Goal: Information Seeking & Learning: Learn about a topic

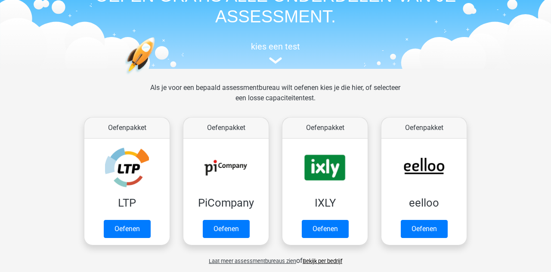
scroll to position [55, 0]
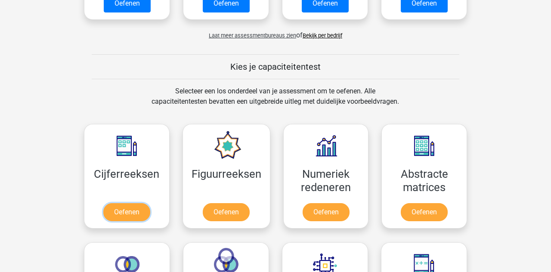
click at [107, 203] on link "Oefenen" at bounding box center [126, 212] width 47 height 18
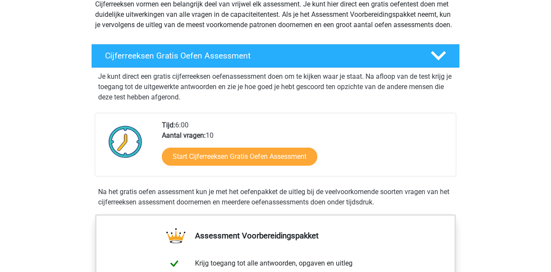
scroll to position [114, 0]
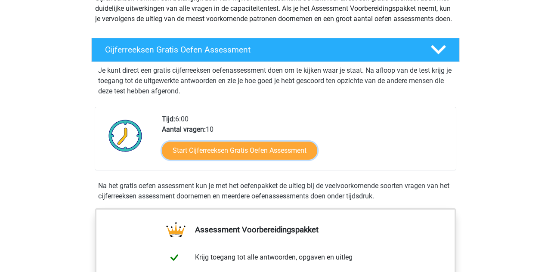
click at [312, 160] on link "Start Cijferreeksen Gratis Oefen Assessment" at bounding box center [239, 151] width 155 height 18
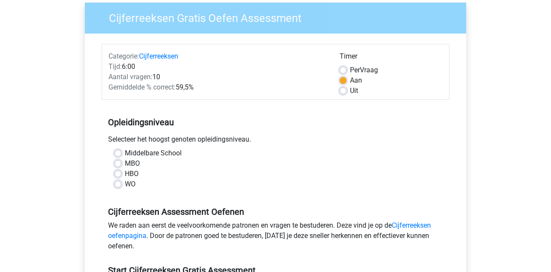
scroll to position [68, 0]
click at [125, 154] on label "Middelbare School" at bounding box center [153, 153] width 57 height 10
click at [115, 154] on input "Middelbare School" at bounding box center [117, 152] width 7 height 9
radio input "true"
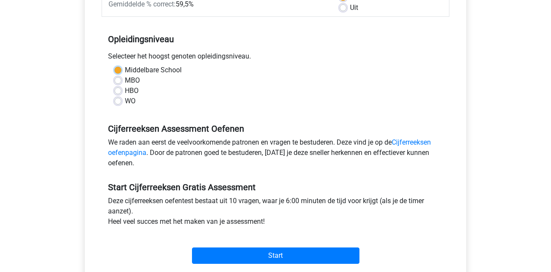
scroll to position [151, 0]
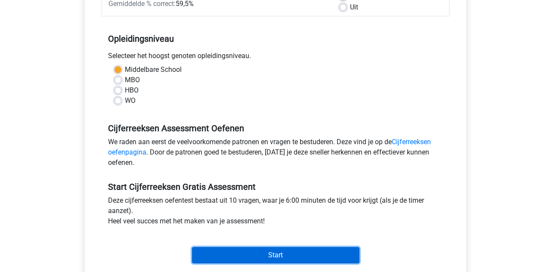
click at [351, 250] on input "Start" at bounding box center [275, 255] width 167 height 16
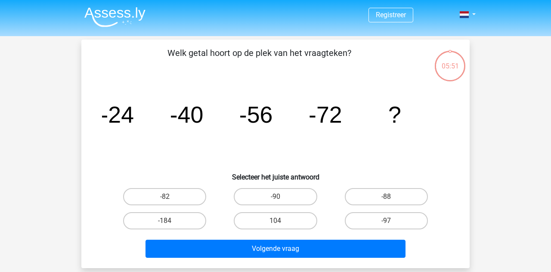
click at [407, 194] on label "-88" at bounding box center [386, 196] width 83 height 17
click at [392, 197] on input "-88" at bounding box center [389, 200] width 6 height 6
radio input "true"
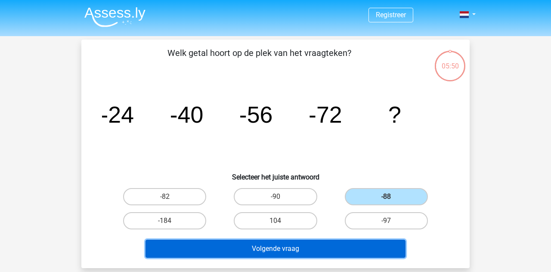
click at [395, 247] on button "Volgende vraag" at bounding box center [275, 249] width 260 height 18
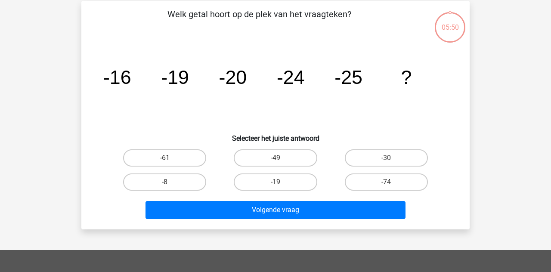
scroll to position [40, 0]
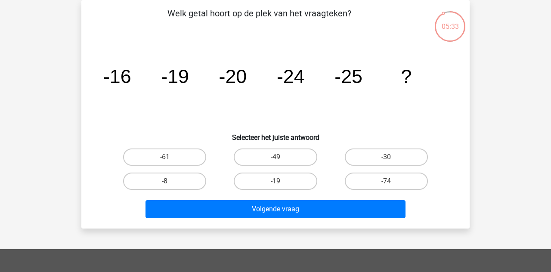
click at [408, 155] on label "-30" at bounding box center [386, 156] width 83 height 17
click at [392, 157] on input "-30" at bounding box center [389, 160] width 6 height 6
radio input "true"
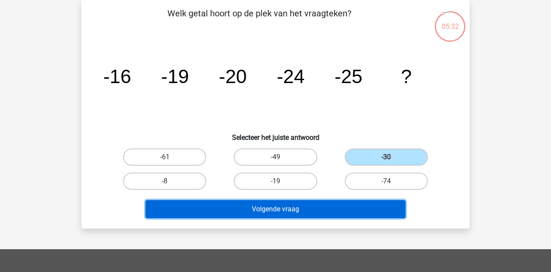
click at [388, 207] on button "Volgende vraag" at bounding box center [275, 209] width 260 height 18
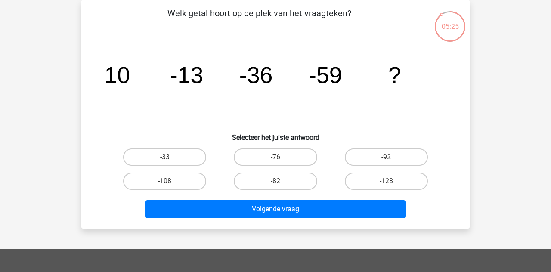
click at [295, 182] on label "-82" at bounding box center [275, 181] width 83 height 17
click at [281, 182] on input "-82" at bounding box center [278, 184] width 6 height 6
radio input "true"
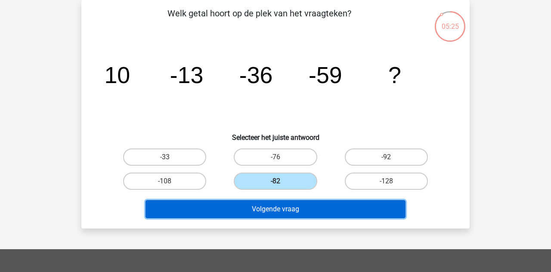
click at [330, 206] on button "Volgende vraag" at bounding box center [275, 209] width 260 height 18
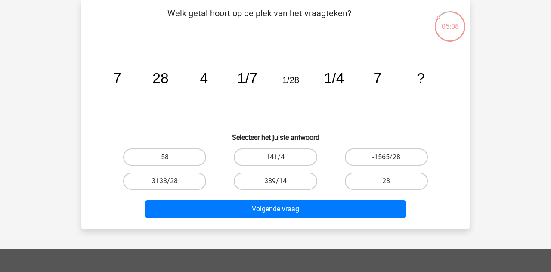
click at [405, 182] on label "28" at bounding box center [386, 181] width 83 height 17
click at [392, 182] on input "28" at bounding box center [389, 184] width 6 height 6
radio input "true"
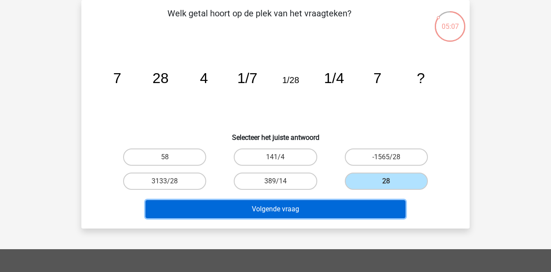
click at [397, 212] on button "Volgende vraag" at bounding box center [275, 209] width 260 height 18
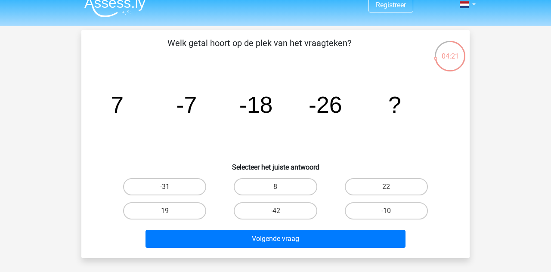
scroll to position [0, 0]
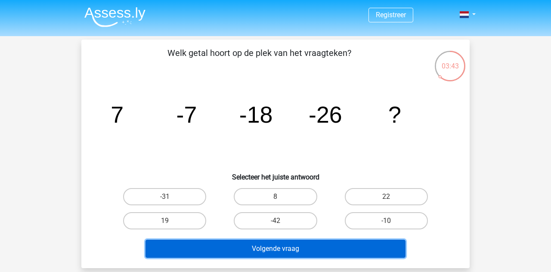
click at [349, 250] on button "Volgende vraag" at bounding box center [275, 249] width 260 height 18
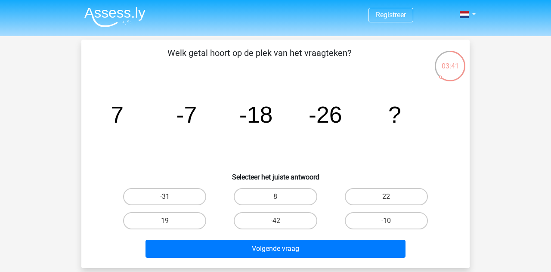
click at [126, 195] on label "-31" at bounding box center [164, 196] width 83 height 17
click at [165, 197] on input "-31" at bounding box center [168, 200] width 6 height 6
radio input "true"
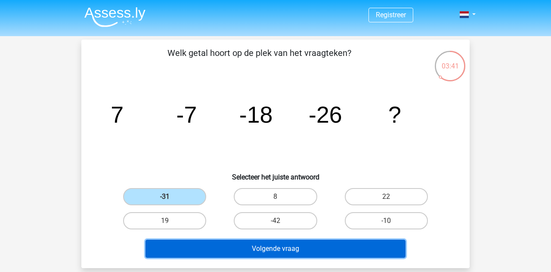
click at [366, 244] on button "Volgende vraag" at bounding box center [275, 249] width 260 height 18
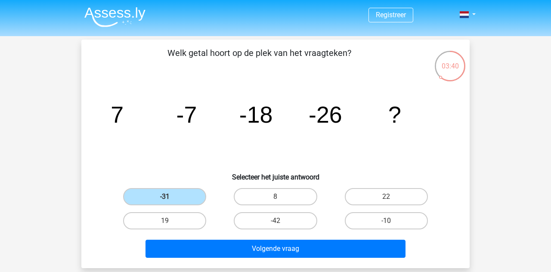
click at [139, 200] on label "-31" at bounding box center [164, 196] width 83 height 17
click at [165, 200] on input "-31" at bounding box center [168, 200] width 6 height 6
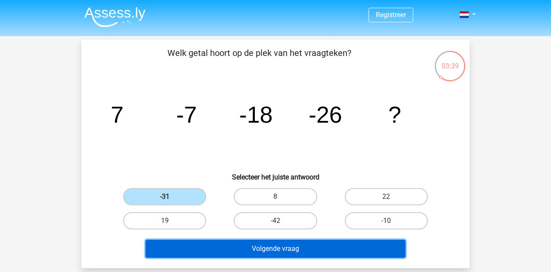
click at [376, 244] on button "Volgende vraag" at bounding box center [275, 249] width 260 height 18
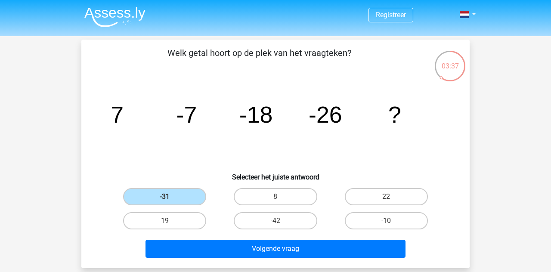
click at [291, 229] on label "-42" at bounding box center [275, 220] width 83 height 17
click at [281, 226] on input "-42" at bounding box center [278, 224] width 6 height 6
radio input "true"
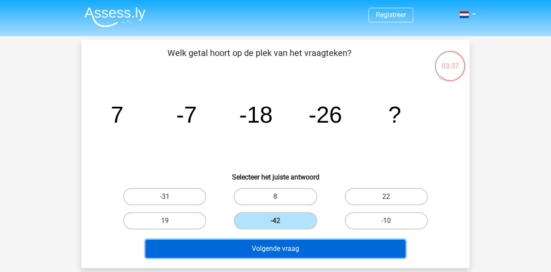
click at [327, 246] on button "Volgende vraag" at bounding box center [275, 249] width 260 height 18
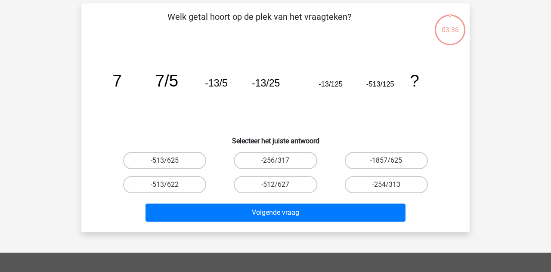
scroll to position [40, 0]
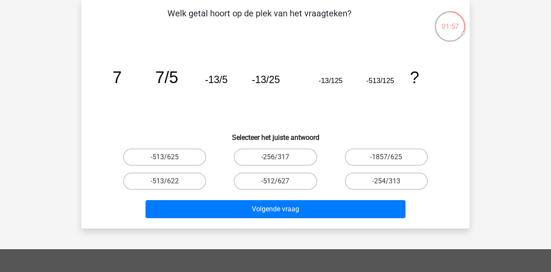
click at [179, 164] on label "-513/625" at bounding box center [164, 156] width 83 height 17
click at [170, 163] on input "-513/625" at bounding box center [168, 160] width 6 height 6
radio input "true"
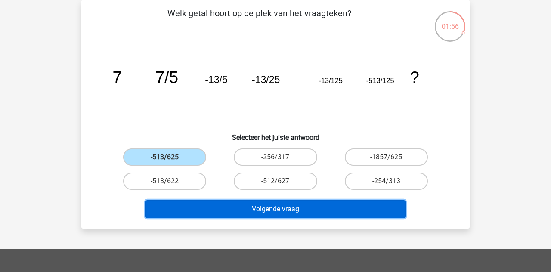
click at [287, 213] on button "Volgende vraag" at bounding box center [275, 209] width 260 height 18
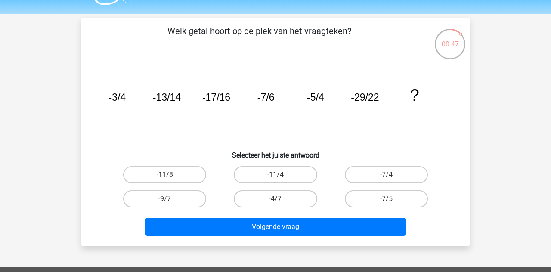
scroll to position [24, 0]
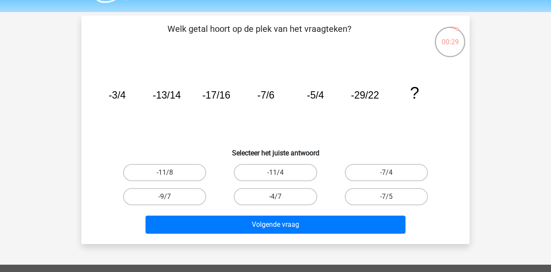
click at [398, 201] on label "-7/5" at bounding box center [386, 196] width 83 height 17
click at [392, 201] on input "-7/5" at bounding box center [389, 200] width 6 height 6
radio input "true"
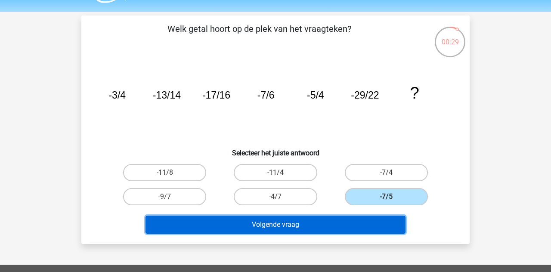
click at [391, 220] on button "Volgende vraag" at bounding box center [275, 225] width 260 height 18
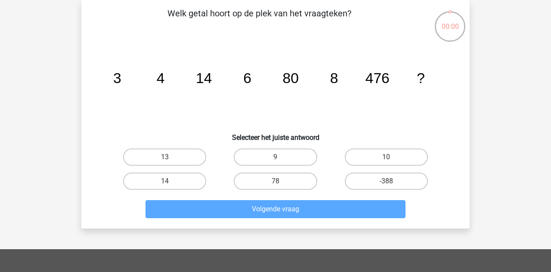
scroll to position [42, 0]
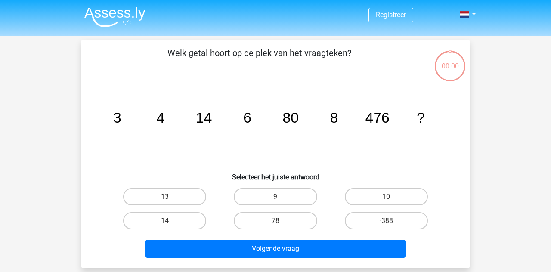
scroll to position [55, 0]
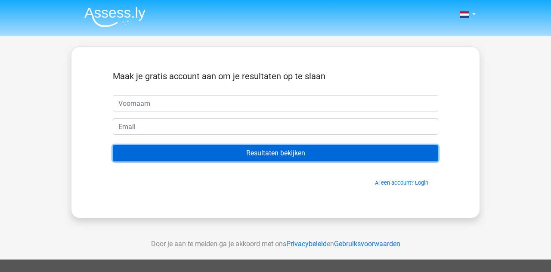
click at [426, 152] on input "Resultaten bekijken" at bounding box center [275, 153] width 325 height 16
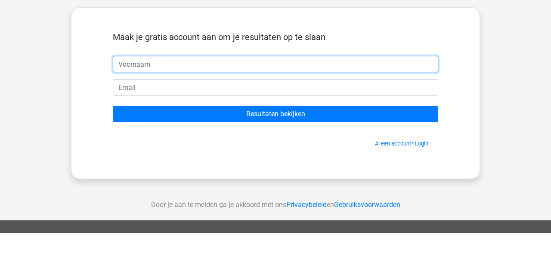
click at [432, 103] on input "text" at bounding box center [275, 103] width 325 height 16
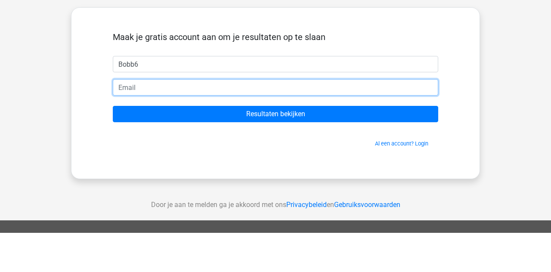
click at [291, 123] on input "email" at bounding box center [275, 126] width 325 height 16
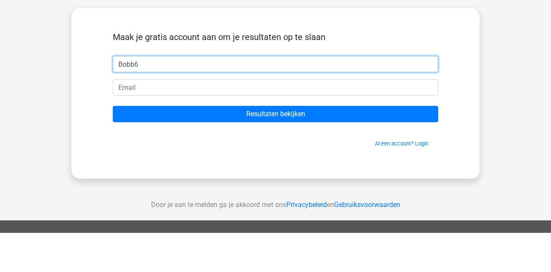
click at [372, 107] on input "Bobb6" at bounding box center [275, 103] width 325 height 16
type input "[PERSON_NAME]"
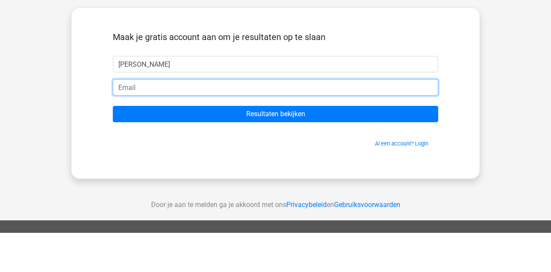
click at [369, 128] on input "email" at bounding box center [275, 126] width 325 height 16
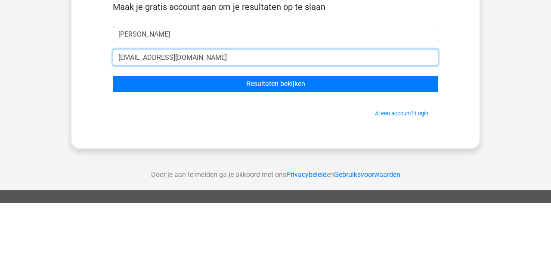
click at [141, 127] on input "poa_mn@outlook.com" at bounding box center [275, 126] width 325 height 16
click at [121, 123] on input "poa_mb@outlook.com" at bounding box center [275, 126] width 325 height 16
type input "[EMAIL_ADDRESS][DOMAIN_NAME]"
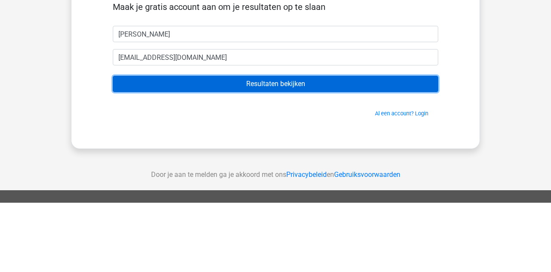
click at [414, 154] on input "Resultaten bekijken" at bounding box center [275, 153] width 325 height 16
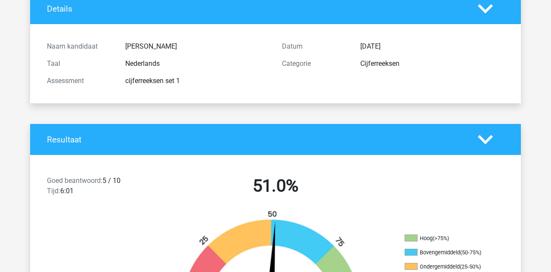
scroll to position [62, 0]
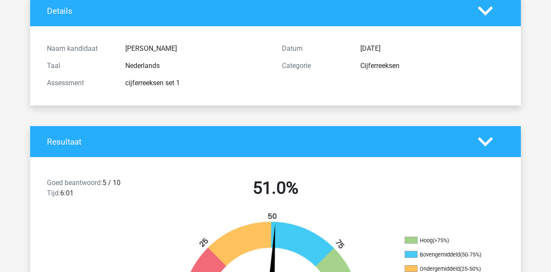
click at [479, 139] on polygon at bounding box center [485, 141] width 15 height 9
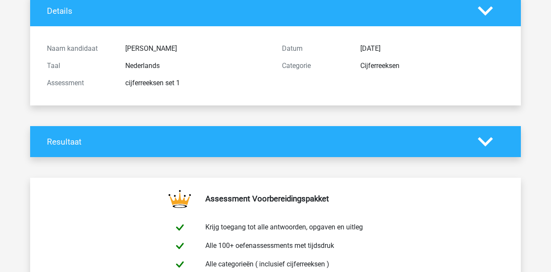
click at [490, 138] on polygon at bounding box center [485, 141] width 15 height 9
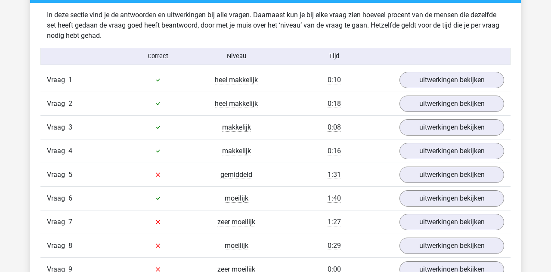
scroll to position [677, 0]
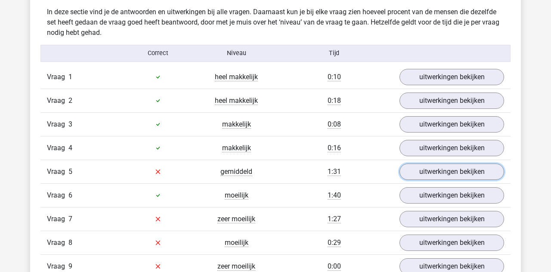
click at [490, 164] on link "uitwerkingen bekijken" at bounding box center [451, 172] width 105 height 16
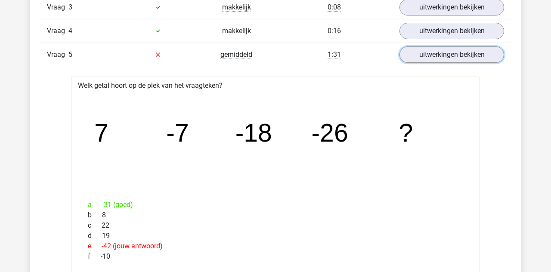
scroll to position [794, 0]
click at [498, 49] on link "uitwerkingen bekijken" at bounding box center [451, 54] width 105 height 16
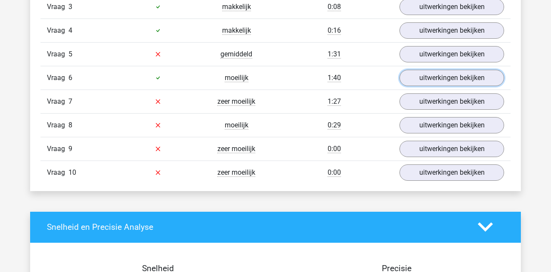
click at [495, 80] on link "uitwerkingen bekijken" at bounding box center [451, 78] width 105 height 16
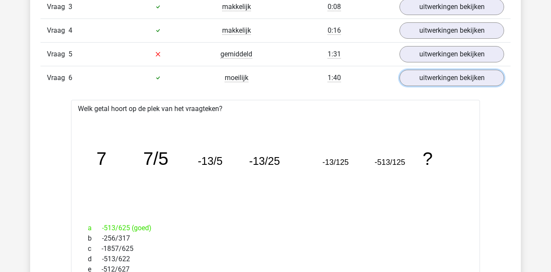
click at [497, 71] on link "uitwerkingen bekijken" at bounding box center [451, 78] width 105 height 16
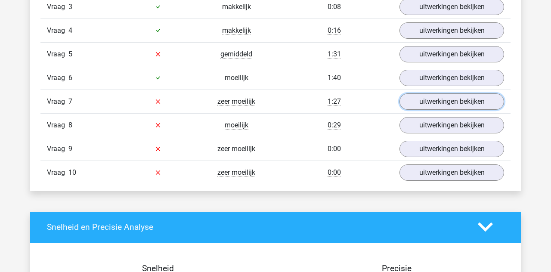
click at [499, 100] on link "uitwerkingen bekijken" at bounding box center [451, 101] width 105 height 16
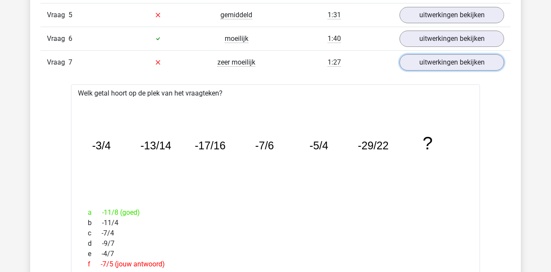
scroll to position [837, 0]
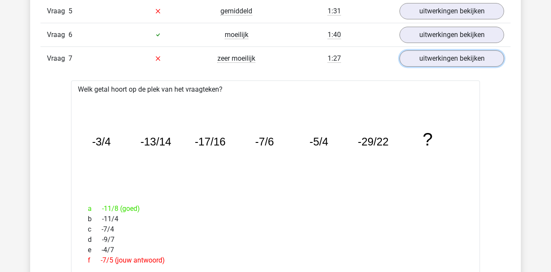
click at [486, 53] on link "uitwerkingen bekijken" at bounding box center [451, 58] width 105 height 16
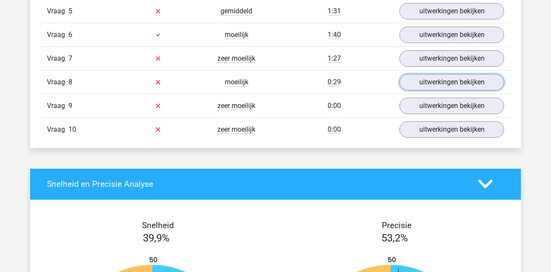
click at [476, 79] on link "uitwerkingen bekijken" at bounding box center [451, 82] width 105 height 16
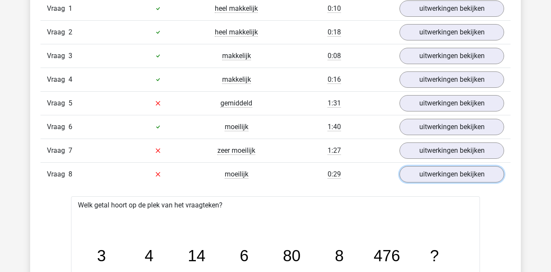
scroll to position [742, 0]
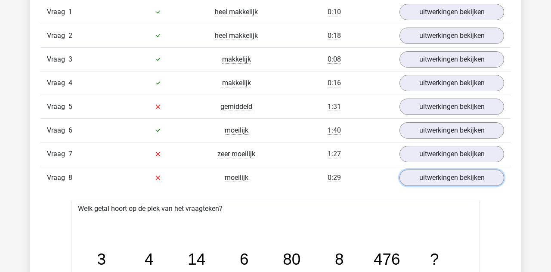
click at [471, 170] on link "uitwerkingen bekijken" at bounding box center [451, 178] width 105 height 16
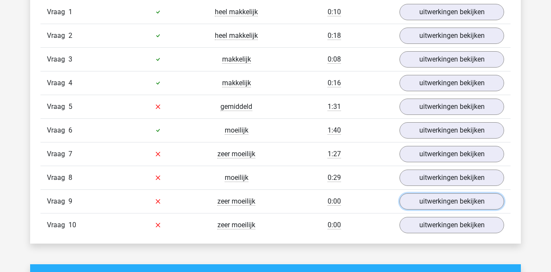
click at [468, 194] on link "uitwerkingen bekijken" at bounding box center [451, 201] width 105 height 16
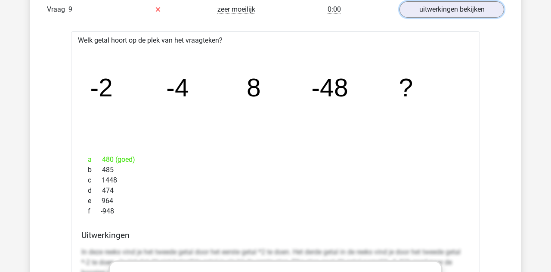
scroll to position [933, 0]
click at [484, 11] on link "uitwerkingen bekijken" at bounding box center [451, 10] width 105 height 16
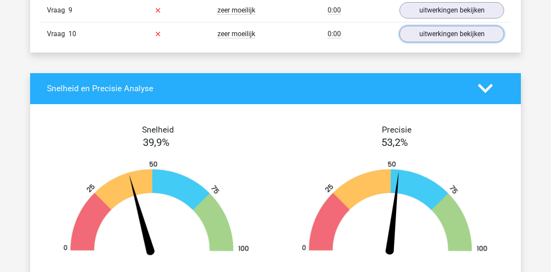
click at [482, 28] on link "uitwerkingen bekijken" at bounding box center [451, 34] width 105 height 16
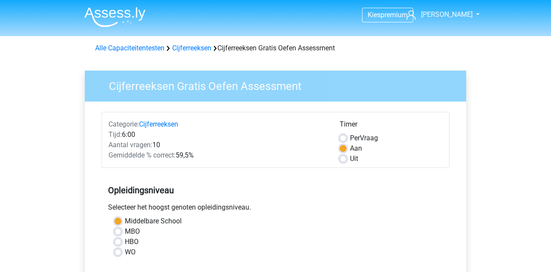
scroll to position [172, 0]
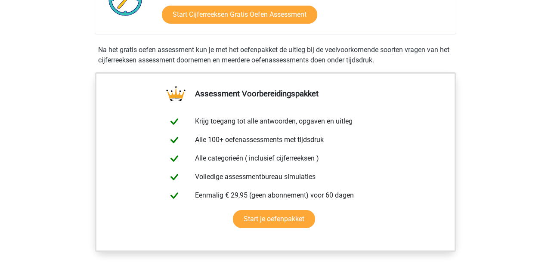
scroll to position [250, 0]
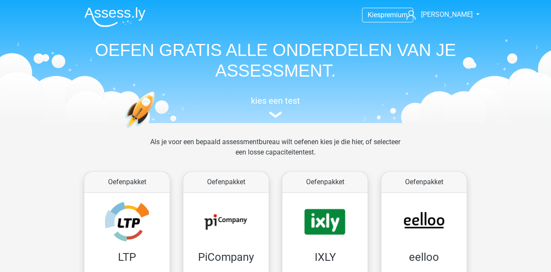
scroll to position [298, 0]
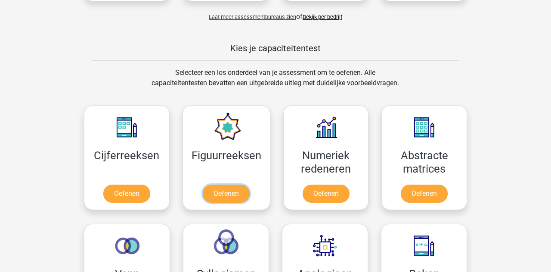
click at [231, 194] on link "Oefenen" at bounding box center [226, 194] width 47 height 18
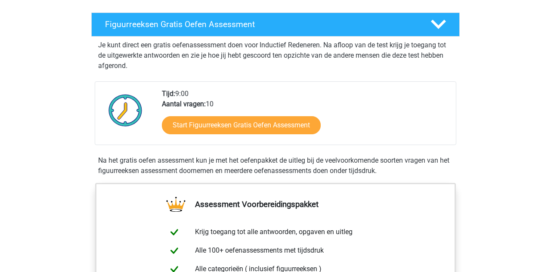
scroll to position [140, 0]
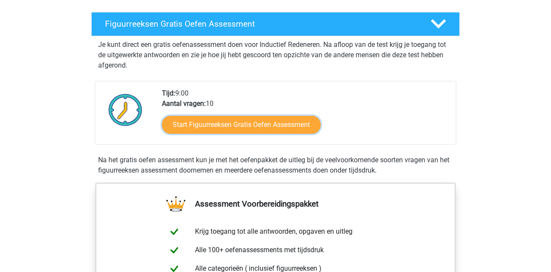
click at [301, 120] on link "Start Figuurreeksen Gratis Oefen Assessment" at bounding box center [241, 125] width 159 height 18
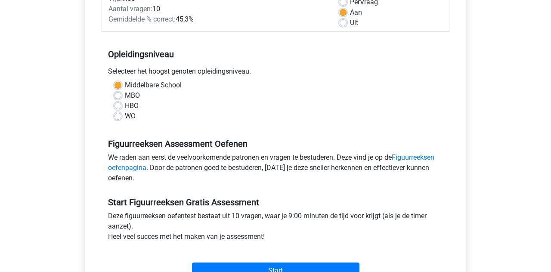
scroll to position [137, 0]
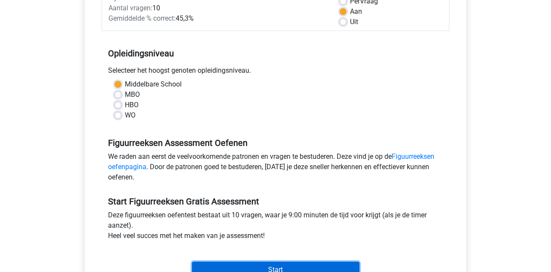
click at [340, 265] on input "Start" at bounding box center [275, 270] width 167 height 16
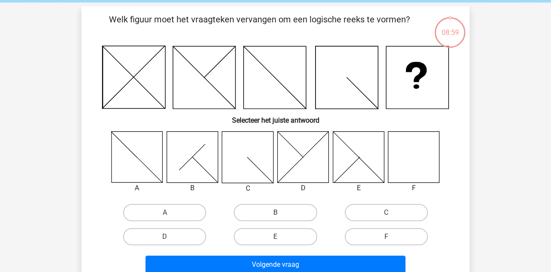
scroll to position [29, 0]
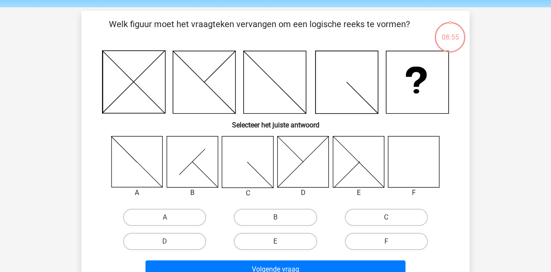
click at [417, 164] on icon at bounding box center [413, 161] width 51 height 51
click at [405, 242] on label "F" at bounding box center [386, 241] width 83 height 17
click at [392, 242] on input "F" at bounding box center [389, 244] width 6 height 6
radio input "true"
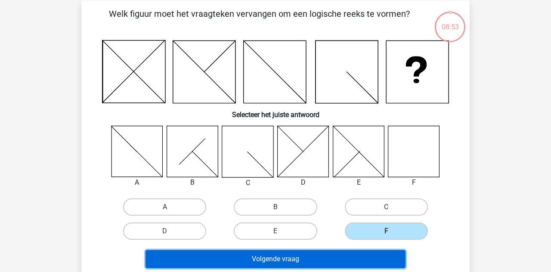
click at [389, 255] on button "Volgende vraag" at bounding box center [275, 259] width 260 height 18
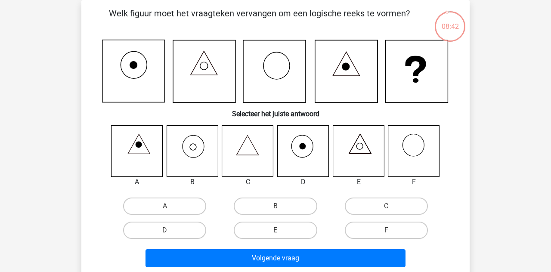
scroll to position [38, 0]
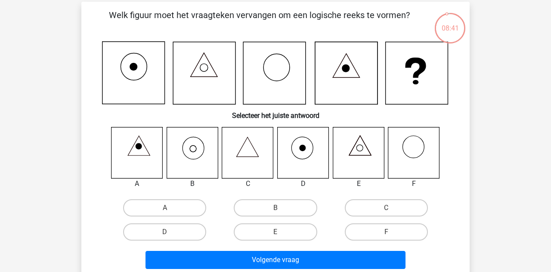
click at [400, 207] on label "C" at bounding box center [386, 207] width 83 height 17
click at [392, 208] on input "C" at bounding box center [389, 211] width 6 height 6
radio input "true"
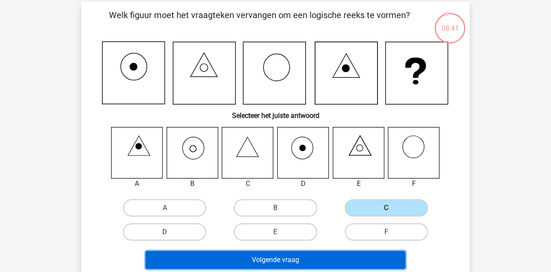
click at [389, 253] on button "Volgende vraag" at bounding box center [275, 260] width 260 height 18
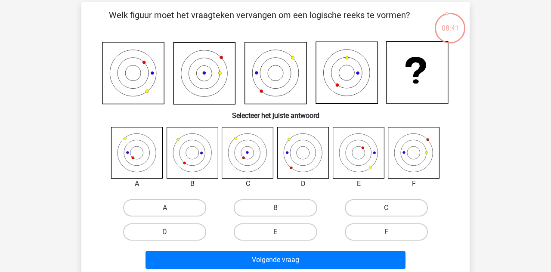
scroll to position [40, 0]
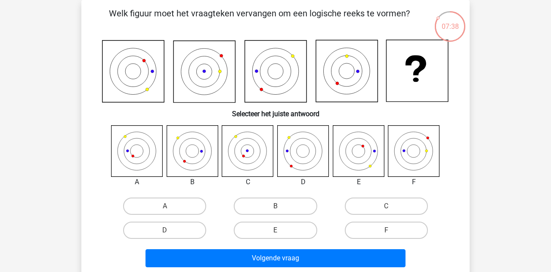
click at [382, 202] on label "C" at bounding box center [386, 206] width 83 height 17
click at [386, 206] on input "C" at bounding box center [389, 209] width 6 height 6
radio input "true"
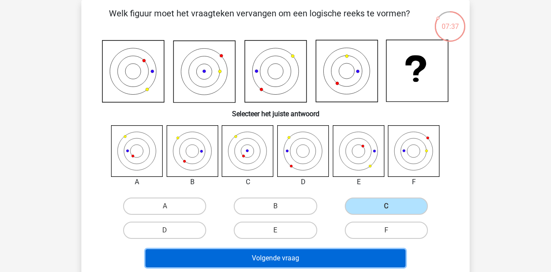
click at [382, 259] on button "Volgende vraag" at bounding box center [275, 258] width 260 height 18
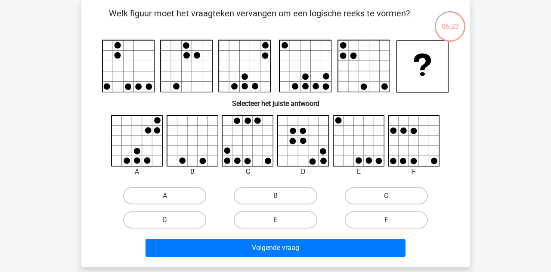
click at [384, 195] on label "C" at bounding box center [386, 195] width 83 height 17
click at [386, 196] on input "C" at bounding box center [389, 199] width 6 height 6
radio input "true"
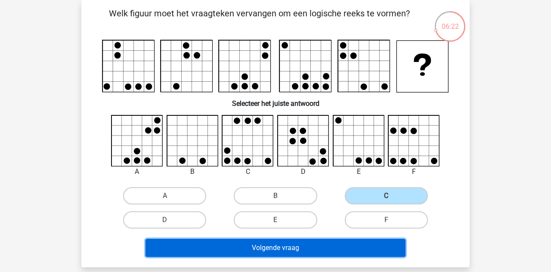
click at [387, 242] on button "Volgende vraag" at bounding box center [275, 248] width 260 height 18
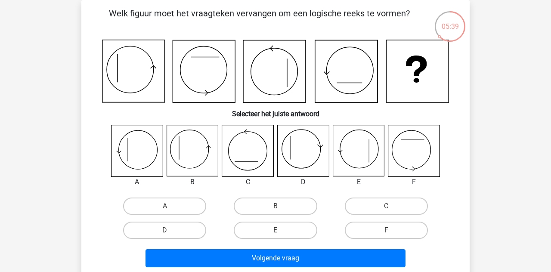
click at [283, 208] on label "B" at bounding box center [275, 206] width 83 height 17
click at [281, 208] on input "B" at bounding box center [278, 209] width 6 height 6
radio input "true"
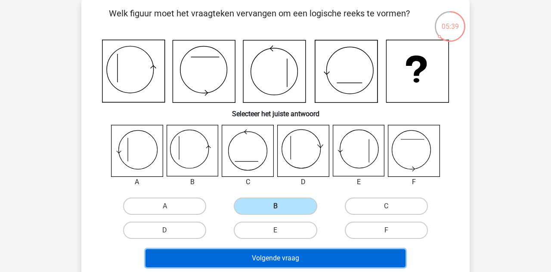
click at [308, 257] on button "Volgende vraag" at bounding box center [275, 258] width 260 height 18
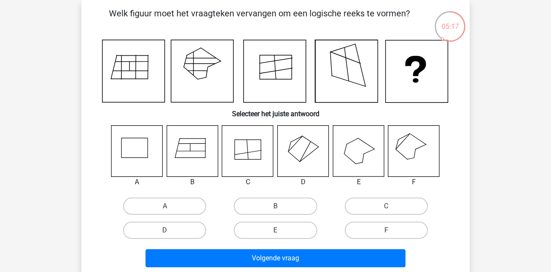
click at [396, 230] on label "F" at bounding box center [386, 230] width 83 height 17
click at [392, 230] on input "F" at bounding box center [389, 233] width 6 height 6
radio input "true"
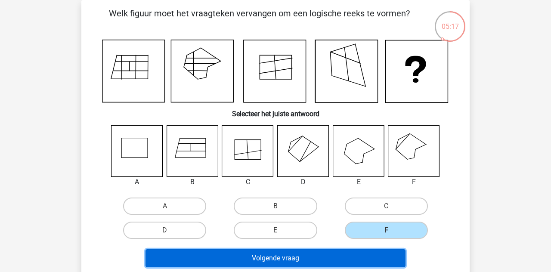
click at [397, 259] on button "Volgende vraag" at bounding box center [275, 258] width 260 height 18
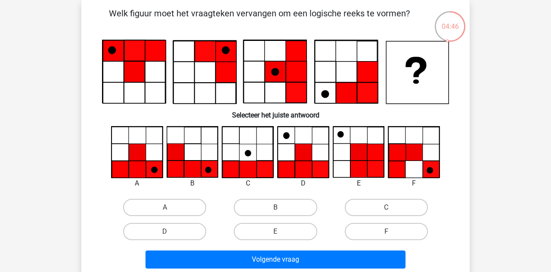
click at [408, 230] on label "F" at bounding box center [386, 231] width 83 height 17
click at [392, 232] on input "F" at bounding box center [389, 235] width 6 height 6
radio input "true"
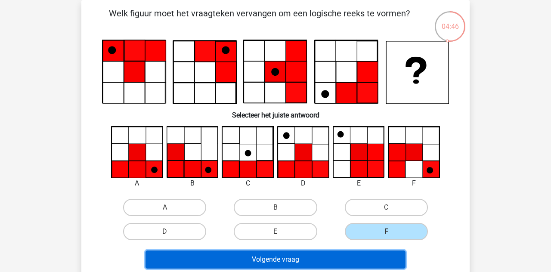
click at [399, 255] on button "Volgende vraag" at bounding box center [275, 259] width 260 height 18
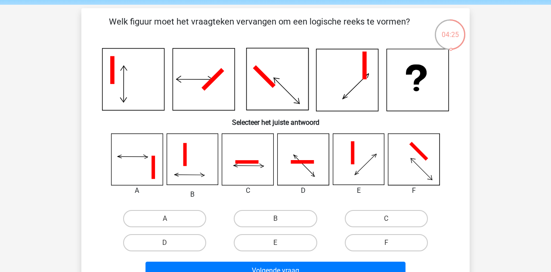
scroll to position [32, 0]
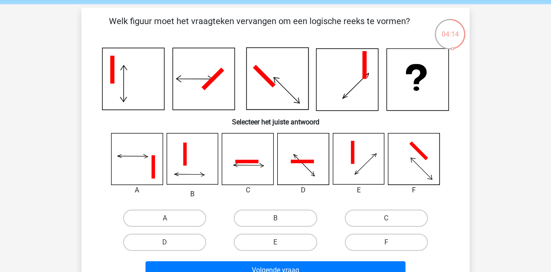
click at [392, 213] on label "C" at bounding box center [386, 218] width 83 height 17
click at [392, 218] on input "C" at bounding box center [389, 221] width 6 height 6
radio input "true"
click at [409, 239] on label "F" at bounding box center [386, 242] width 83 height 17
click at [392, 242] on input "F" at bounding box center [389, 245] width 6 height 6
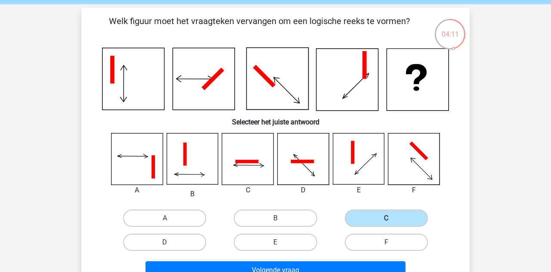
radio input "true"
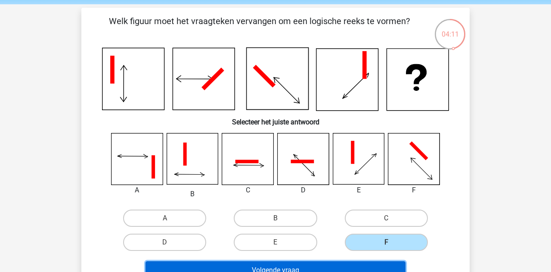
click at [403, 264] on button "Volgende vraag" at bounding box center [275, 270] width 260 height 18
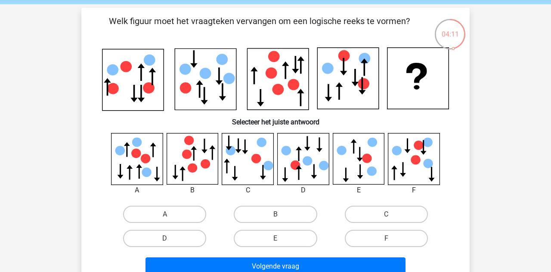
scroll to position [40, 0]
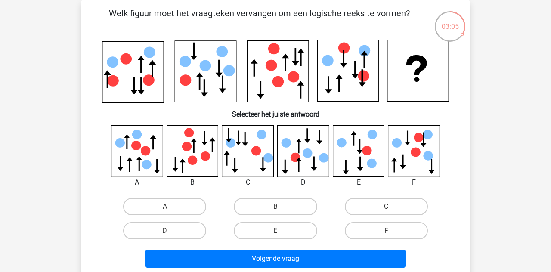
click at [275, 213] on label "B" at bounding box center [275, 206] width 83 height 17
click at [275, 212] on input "B" at bounding box center [278, 210] width 6 height 6
radio input "true"
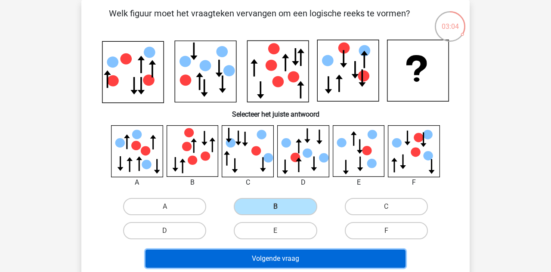
click at [287, 264] on button "Volgende vraag" at bounding box center [275, 259] width 260 height 18
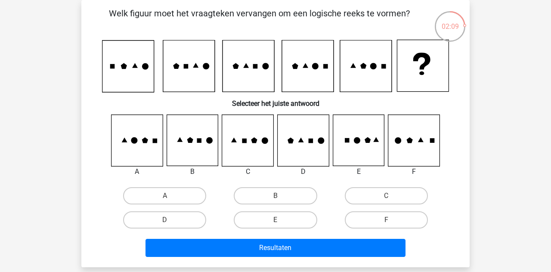
click at [127, 144] on icon at bounding box center [136, 140] width 51 height 51
click at [131, 194] on label "A" at bounding box center [164, 195] width 83 height 17
click at [165, 196] on input "A" at bounding box center [168, 199] width 6 height 6
radio input "true"
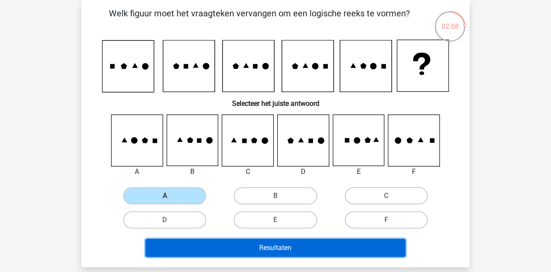
click at [262, 247] on button "Resultaten" at bounding box center [275, 248] width 260 height 18
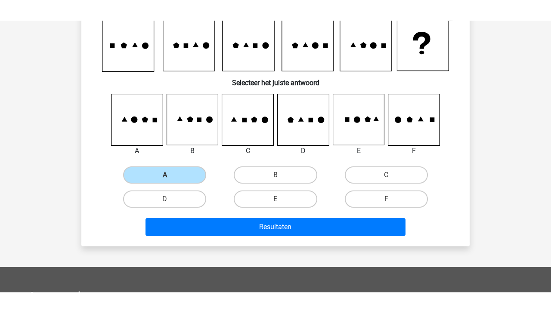
scroll to position [85, 0]
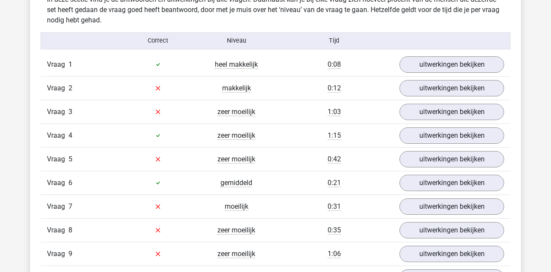
scroll to position [689, 0]
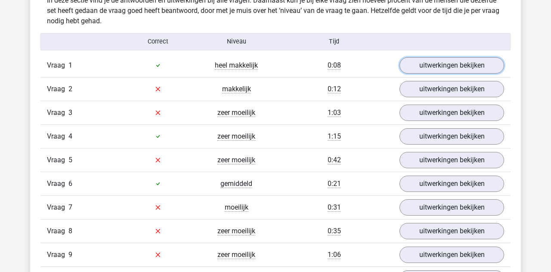
click at [498, 62] on link "uitwerkingen bekijken" at bounding box center [451, 65] width 105 height 16
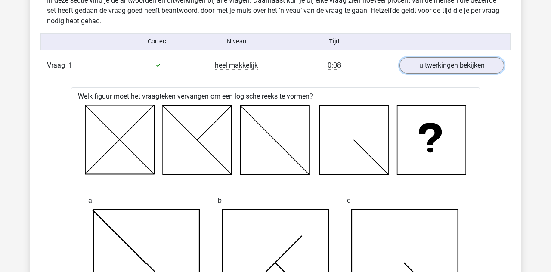
click at [490, 70] on link "uitwerkingen bekijken" at bounding box center [451, 65] width 105 height 16
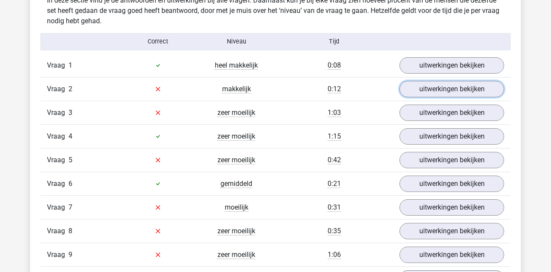
click at [488, 90] on link "uitwerkingen bekijken" at bounding box center [451, 89] width 105 height 16
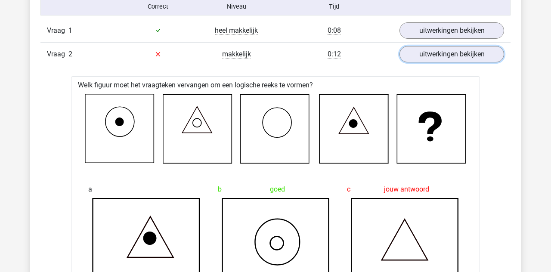
scroll to position [718, 0]
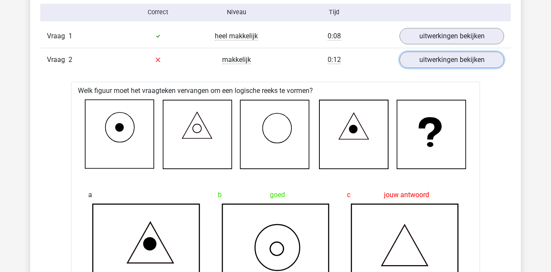
click at [485, 59] on link "uitwerkingen bekijken" at bounding box center [451, 60] width 105 height 16
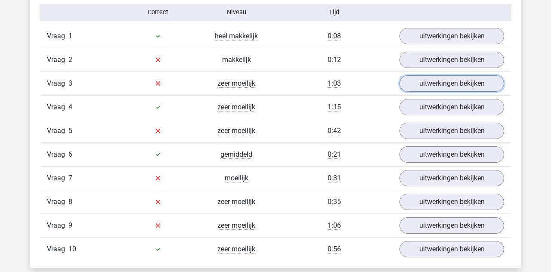
click at [470, 83] on link "uitwerkingen bekijken" at bounding box center [451, 83] width 105 height 16
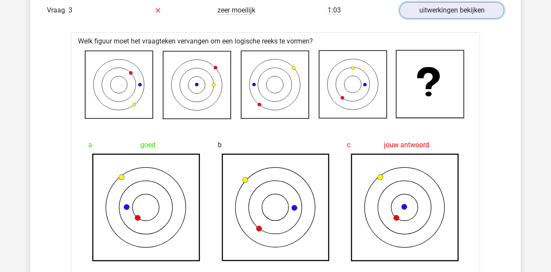
scroll to position [791, 0]
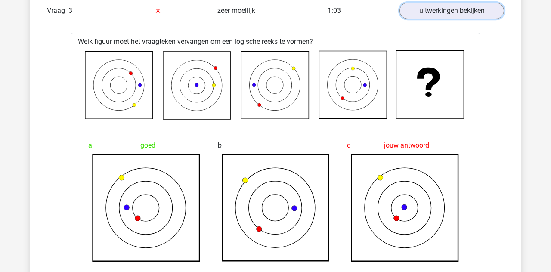
click at [488, 8] on link "uitwerkingen bekijken" at bounding box center [451, 11] width 105 height 16
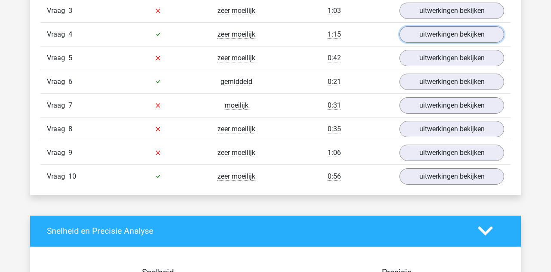
click at [471, 36] on link "uitwerkingen bekijken" at bounding box center [451, 34] width 105 height 16
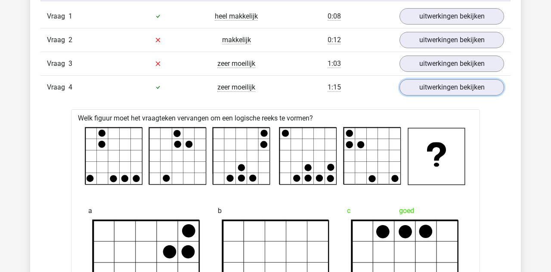
scroll to position [740, 0]
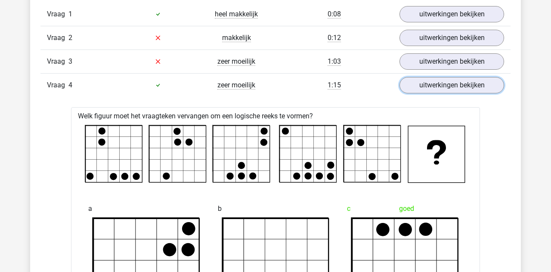
click at [480, 80] on link "uitwerkingen bekijken" at bounding box center [451, 85] width 105 height 16
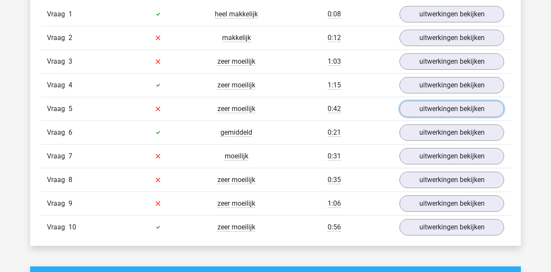
click at [467, 107] on link "uitwerkingen bekijken" at bounding box center [451, 109] width 105 height 16
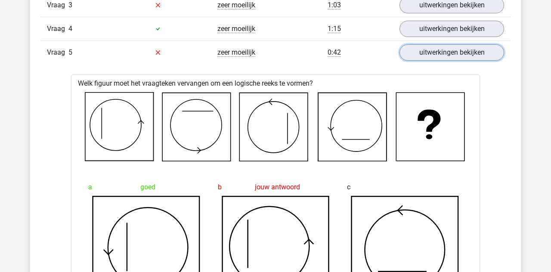
scroll to position [797, 0]
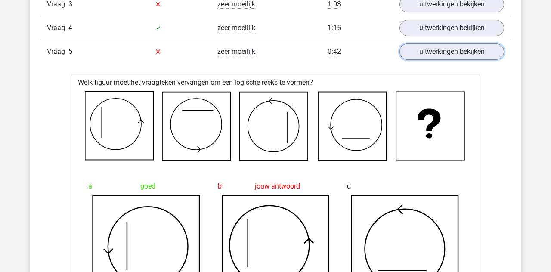
click at [493, 52] on link "uitwerkingen bekijken" at bounding box center [451, 51] width 105 height 16
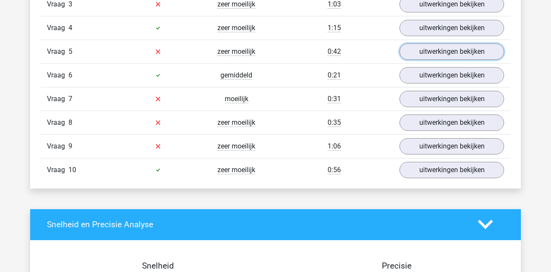
click at [502, 49] on link "uitwerkingen bekijken" at bounding box center [451, 51] width 105 height 16
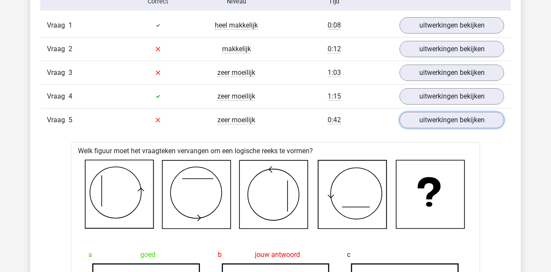
scroll to position [728, 0]
click at [488, 114] on link "uitwerkingen bekijken" at bounding box center [451, 120] width 105 height 16
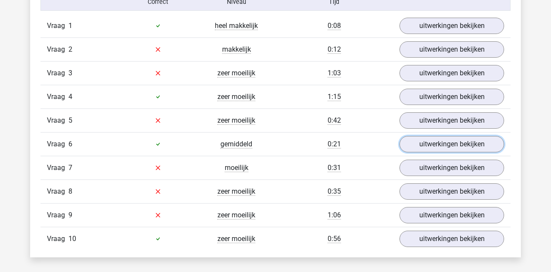
click at [480, 139] on link "uitwerkingen bekijken" at bounding box center [451, 144] width 105 height 16
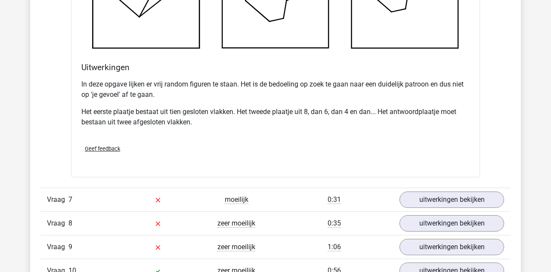
scroll to position [1214, 0]
click at [487, 191] on link "uitwerkingen bekijken" at bounding box center [451, 199] width 105 height 16
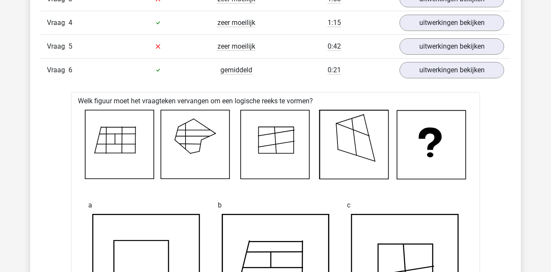
scroll to position [801, 0]
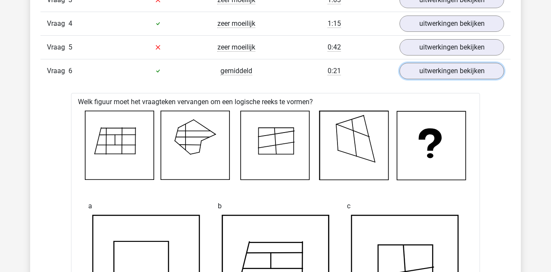
click at [492, 68] on link "uitwerkingen bekijken" at bounding box center [451, 71] width 105 height 16
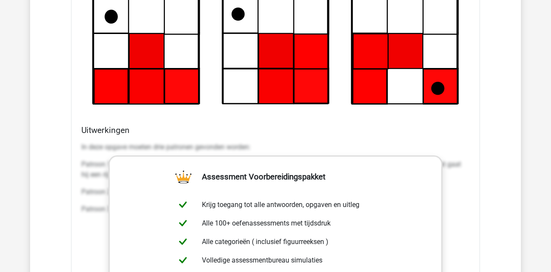
scroll to position [1183, 0]
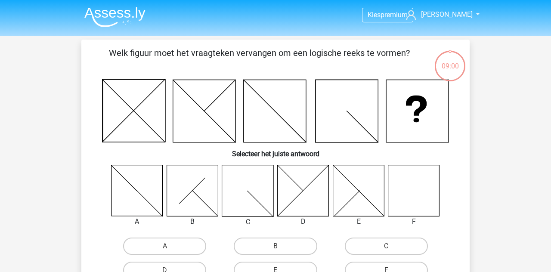
scroll to position [102, 0]
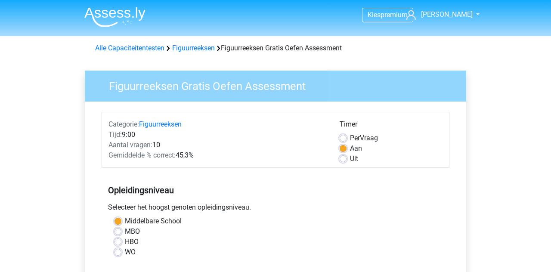
scroll to position [151, 0]
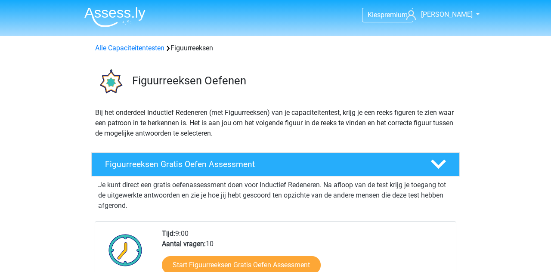
scroll to position [140, 0]
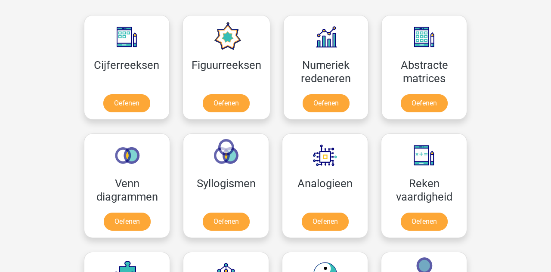
scroll to position [388, 0]
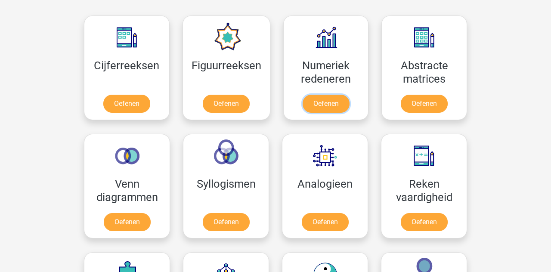
click at [336, 108] on link "Oefenen" at bounding box center [326, 104] width 47 height 18
click at [442, 95] on link "Oefenen" at bounding box center [424, 104] width 47 height 18
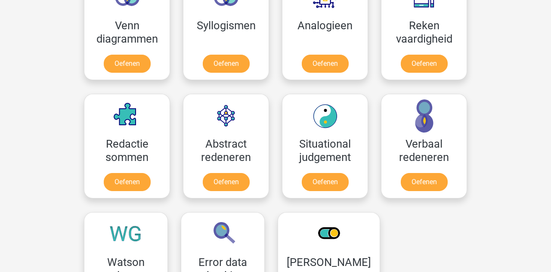
scroll to position [547, 0]
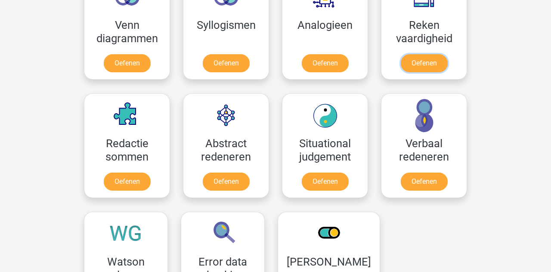
click at [439, 59] on link "Oefenen" at bounding box center [424, 63] width 47 height 18
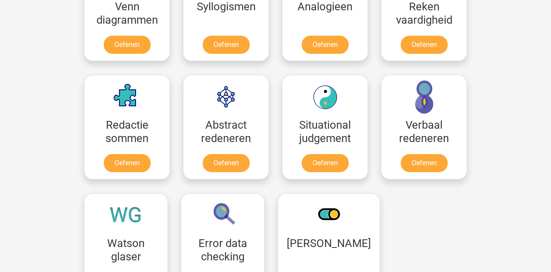
scroll to position [588, 0]
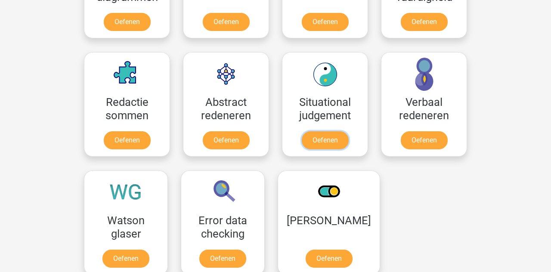
click at [342, 148] on link "Oefenen" at bounding box center [325, 140] width 47 height 18
click at [418, 137] on link "Oefenen" at bounding box center [424, 140] width 47 height 18
click at [343, 256] on link "Oefenen" at bounding box center [329, 259] width 47 height 18
click at [142, 256] on link "Oefenen" at bounding box center [125, 259] width 47 height 18
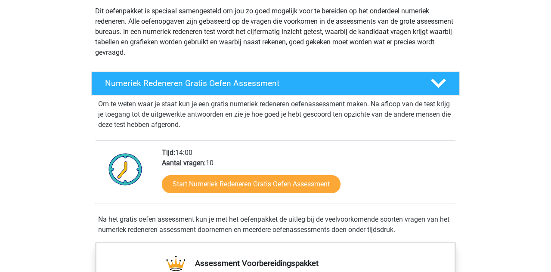
scroll to position [98, 0]
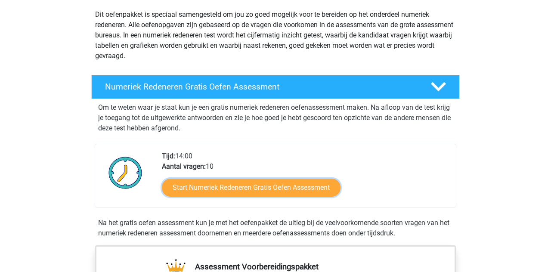
click at [337, 182] on link "Start Numeriek Redeneren Gratis Oefen Assessment" at bounding box center [251, 188] width 179 height 18
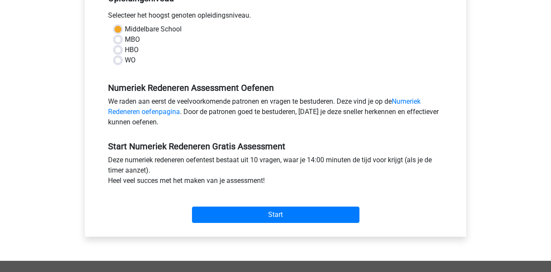
scroll to position [191, 0]
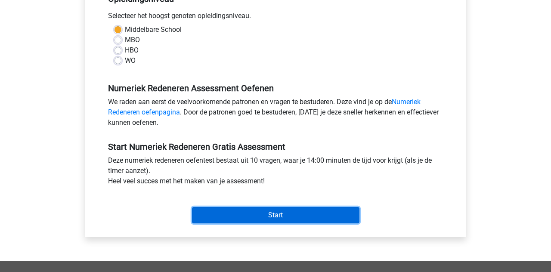
click at [356, 214] on input "Start" at bounding box center [275, 215] width 167 height 16
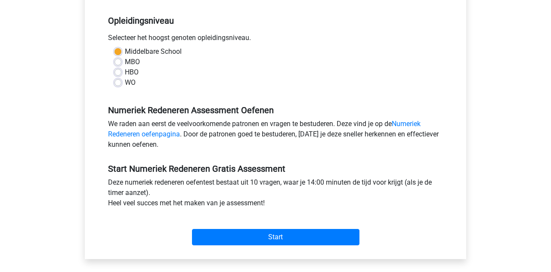
scroll to position [166, 0]
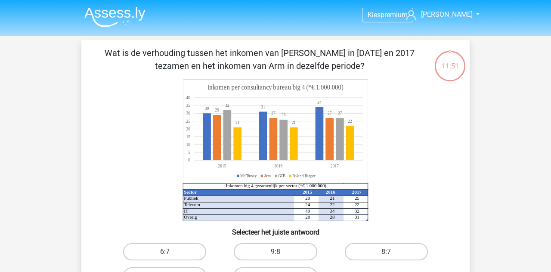
click at [138, 252] on label "6:7" at bounding box center [164, 251] width 83 height 17
click at [165, 252] on input "6:7" at bounding box center [168, 255] width 6 height 6
radio input "true"
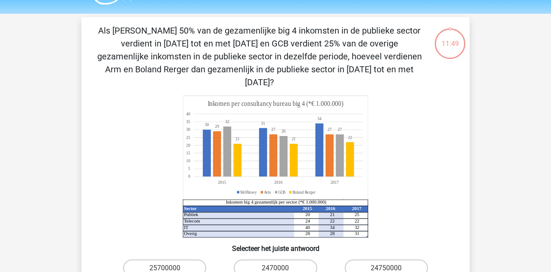
scroll to position [40, 0]
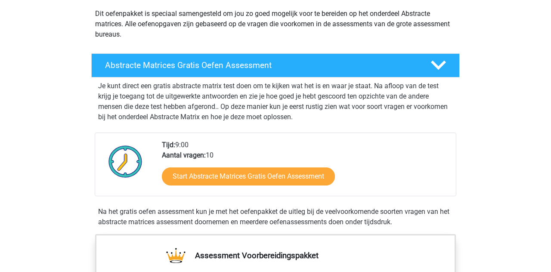
scroll to position [103, 0]
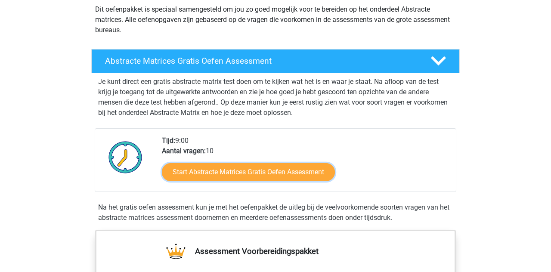
click at [328, 171] on link "Start Abstracte Matrices Gratis Oefen Assessment" at bounding box center [248, 172] width 173 height 18
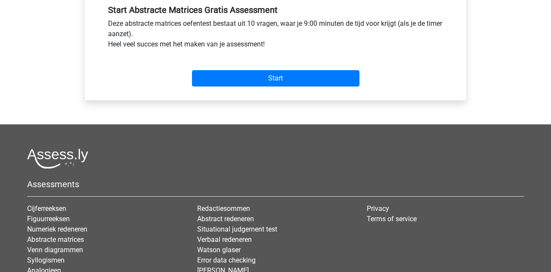
scroll to position [330, 0]
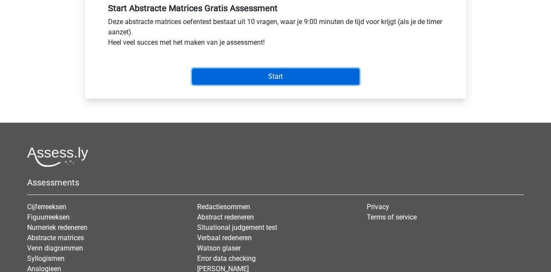
click at [350, 77] on input "Start" at bounding box center [275, 76] width 167 height 16
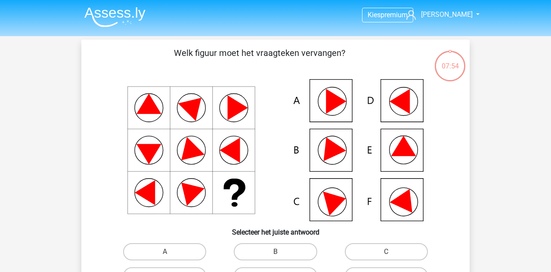
click at [411, 151] on icon at bounding box center [403, 146] width 25 height 20
click at [270, 268] on label "E" at bounding box center [275, 275] width 83 height 17
radio input "true"
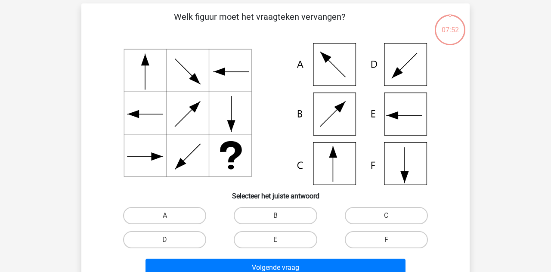
scroll to position [40, 0]
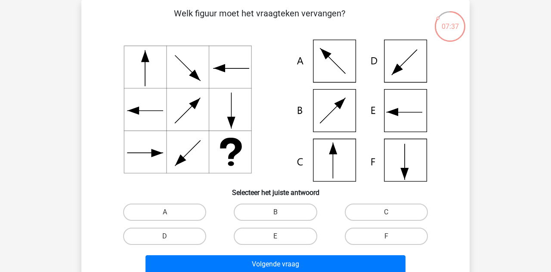
click at [386, 206] on label "C" at bounding box center [386, 212] width 83 height 17
click at [386, 212] on input "C" at bounding box center [389, 215] width 6 height 6
radio input "true"
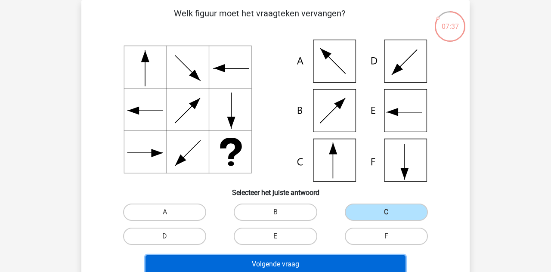
click at [375, 262] on button "Volgende vraag" at bounding box center [275, 264] width 260 height 18
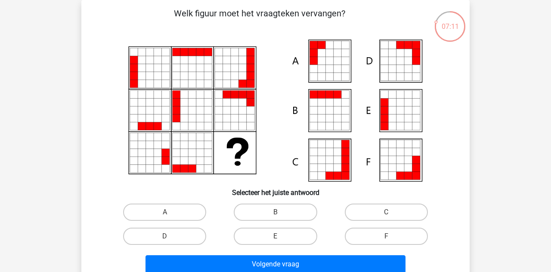
click at [341, 67] on icon at bounding box center [338, 69] width 8 height 8
click at [194, 212] on label "A" at bounding box center [164, 212] width 83 height 17
click at [170, 212] on input "A" at bounding box center [168, 215] width 6 height 6
radio input "true"
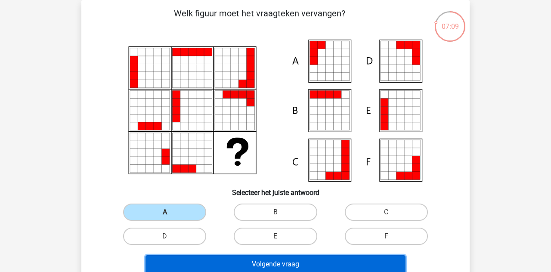
click at [283, 266] on button "Volgende vraag" at bounding box center [275, 264] width 260 height 18
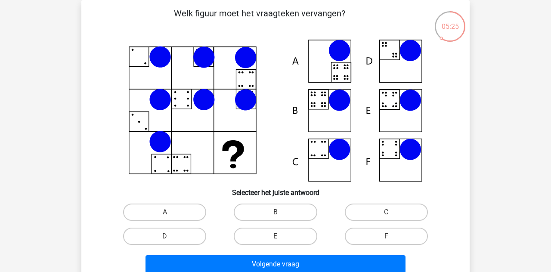
click at [297, 211] on label "B" at bounding box center [275, 212] width 83 height 17
click at [281, 212] on input "B" at bounding box center [278, 215] width 6 height 6
radio input "true"
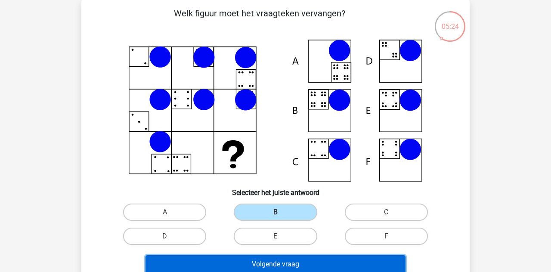
click at [318, 259] on button "Volgende vraag" at bounding box center [275, 264] width 260 height 18
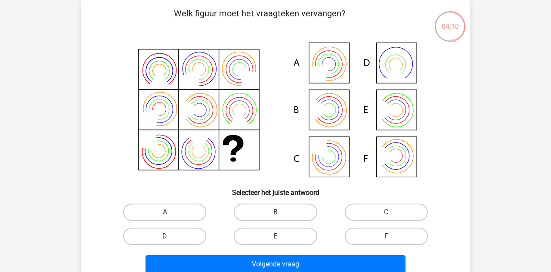
click at [343, 161] on icon at bounding box center [275, 111] width 347 height 142
click at [390, 206] on label "C" at bounding box center [386, 212] width 83 height 17
click at [390, 212] on input "C" at bounding box center [389, 215] width 6 height 6
radio input "true"
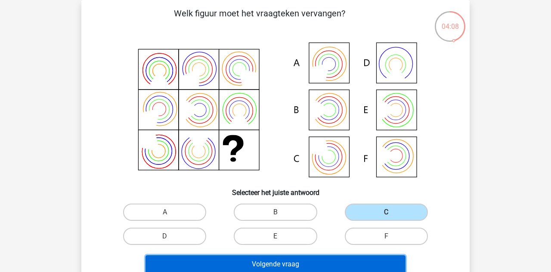
click at [392, 269] on button "Volgende vraag" at bounding box center [275, 264] width 260 height 18
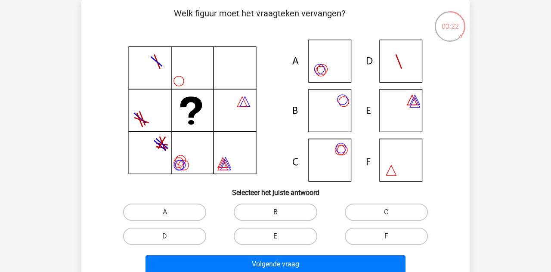
click at [347, 155] on icon at bounding box center [275, 111] width 347 height 142
click at [375, 207] on label "C" at bounding box center [386, 212] width 83 height 17
click at [386, 212] on input "C" at bounding box center [389, 215] width 6 height 6
radio input "true"
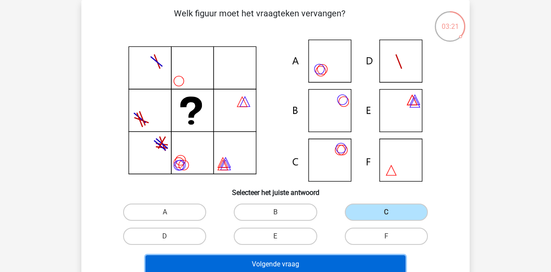
click at [390, 266] on button "Volgende vraag" at bounding box center [275, 264] width 260 height 18
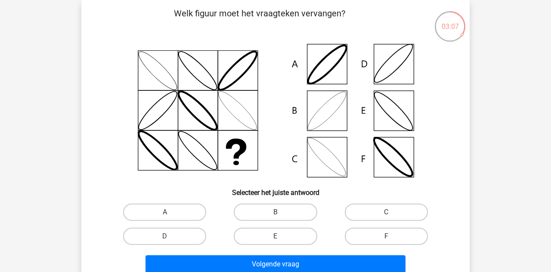
click at [296, 213] on label "B" at bounding box center [275, 212] width 83 height 17
click at [281, 213] on input "B" at bounding box center [278, 215] width 6 height 6
radio input "true"
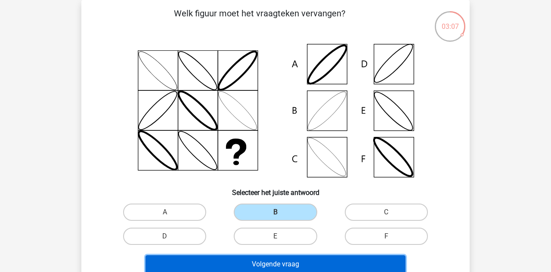
click at [312, 266] on button "Volgende vraag" at bounding box center [275, 264] width 260 height 18
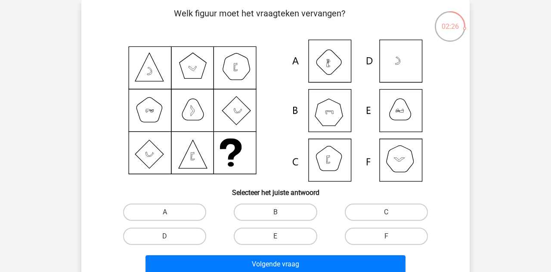
click at [185, 239] on label "D" at bounding box center [164, 236] width 83 height 17
click at [170, 239] on input "D" at bounding box center [168, 239] width 6 height 6
radio input "true"
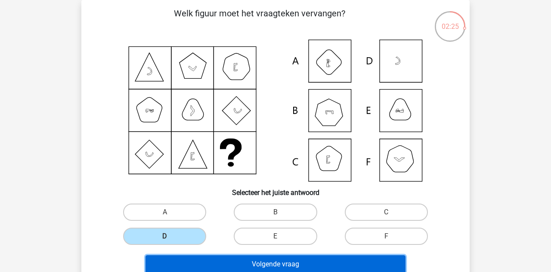
click at [252, 263] on button "Volgende vraag" at bounding box center [275, 264] width 260 height 18
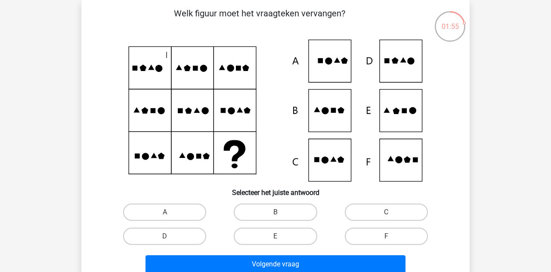
click at [278, 238] on input "E" at bounding box center [278, 239] width 6 height 6
radio input "true"
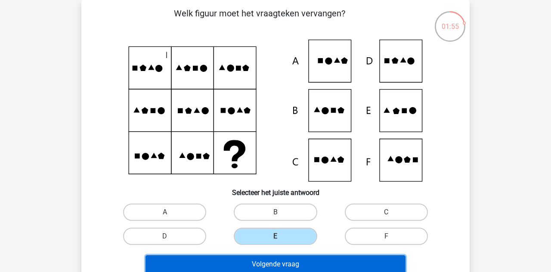
click at [297, 269] on button "Volgende vraag" at bounding box center [275, 264] width 260 height 18
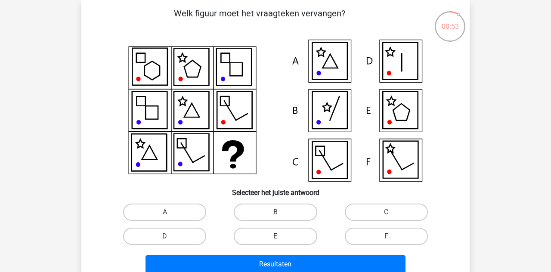
click at [411, 71] on icon at bounding box center [400, 61] width 35 height 37
click at [197, 239] on label "D" at bounding box center [164, 236] width 83 height 17
click at [170, 239] on input "D" at bounding box center [168, 239] width 6 height 6
radio input "true"
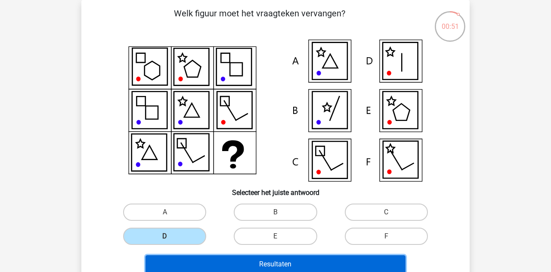
click at [252, 263] on button "Resultaten" at bounding box center [275, 264] width 260 height 18
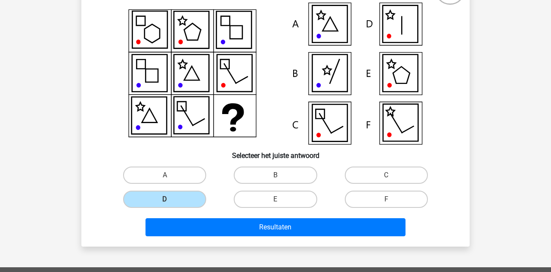
scroll to position [81, 0]
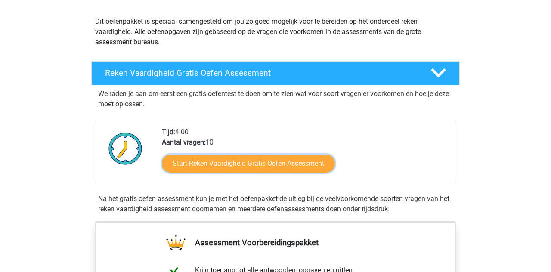
click at [334, 157] on link "Start Reken Vaardigheid Gratis Oefen Assessment" at bounding box center [248, 163] width 173 height 18
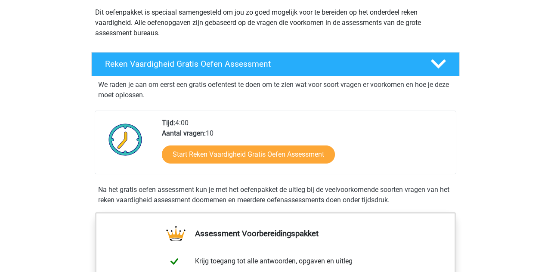
scroll to position [133, 0]
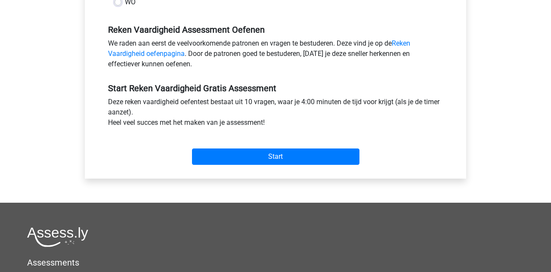
scroll to position [251, 0]
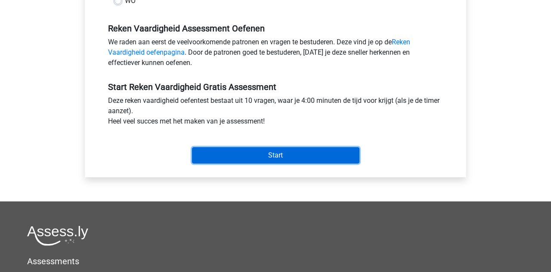
click at [353, 159] on input "Start" at bounding box center [275, 155] width 167 height 16
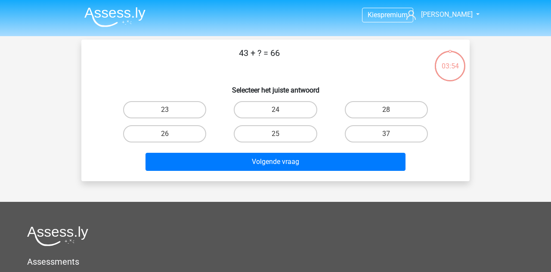
click at [197, 108] on label "23" at bounding box center [164, 109] width 83 height 17
click at [170, 110] on input "23" at bounding box center [168, 113] width 6 height 6
radio input "true"
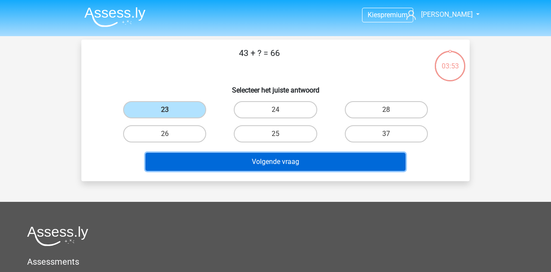
click at [256, 164] on button "Volgende vraag" at bounding box center [275, 162] width 260 height 18
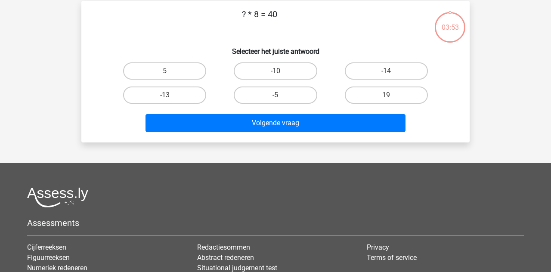
scroll to position [40, 0]
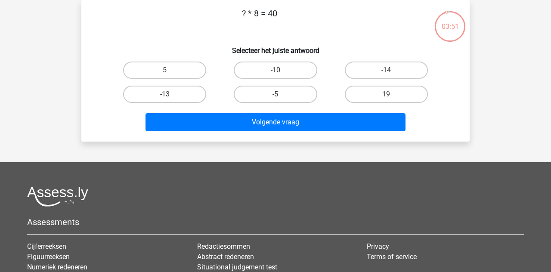
click at [197, 71] on label "5" at bounding box center [164, 70] width 83 height 17
click at [170, 71] on input "5" at bounding box center [168, 73] width 6 height 6
radio input "true"
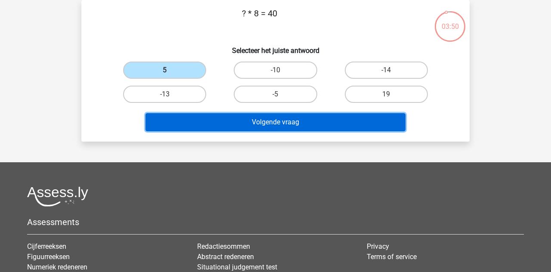
click at [291, 125] on button "Volgende vraag" at bounding box center [275, 122] width 260 height 18
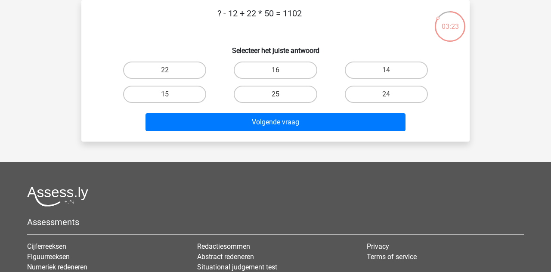
click at [386, 95] on input "24" at bounding box center [389, 97] width 6 height 6
radio input "true"
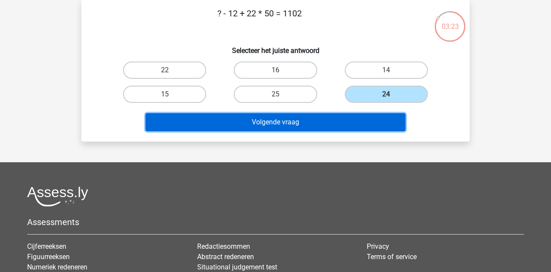
click at [385, 121] on button "Volgende vraag" at bounding box center [275, 122] width 260 height 18
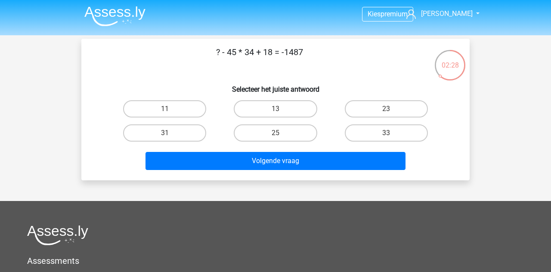
scroll to position [0, 0]
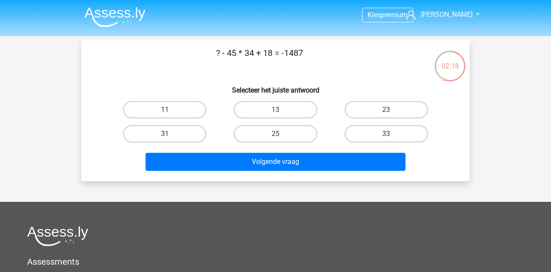
click at [288, 136] on label "25" at bounding box center [275, 133] width 83 height 17
click at [281, 136] on input "25" at bounding box center [278, 137] width 6 height 6
radio input "true"
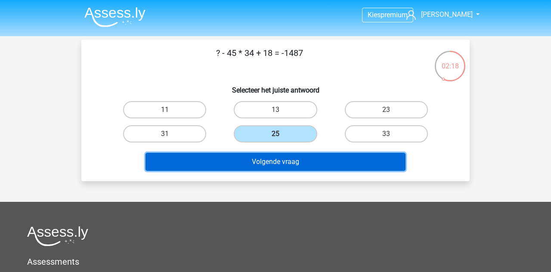
click at [289, 160] on button "Volgende vraag" at bounding box center [275, 162] width 260 height 18
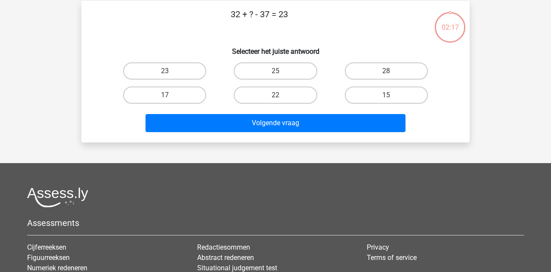
scroll to position [40, 0]
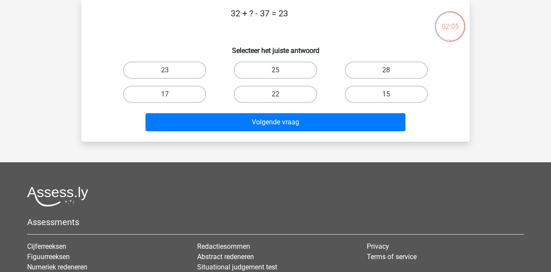
click at [397, 70] on label "28" at bounding box center [386, 70] width 83 height 17
click at [392, 70] on input "28" at bounding box center [389, 73] width 6 height 6
radio input "true"
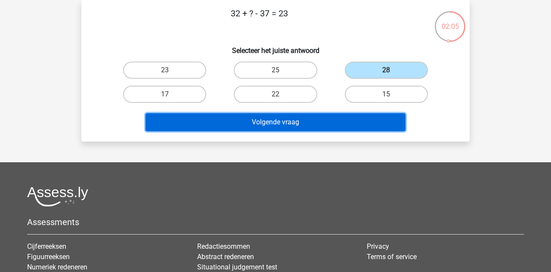
click at [375, 120] on button "Volgende vraag" at bounding box center [275, 122] width 260 height 18
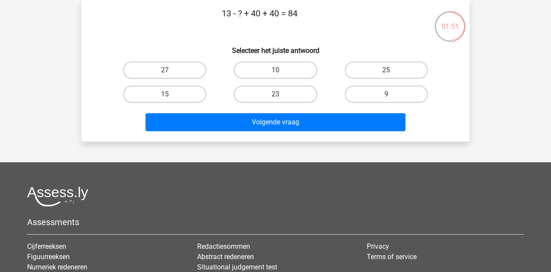
click at [409, 93] on label "9" at bounding box center [386, 94] width 83 height 17
click at [392, 94] on input "9" at bounding box center [389, 97] width 6 height 6
radio input "true"
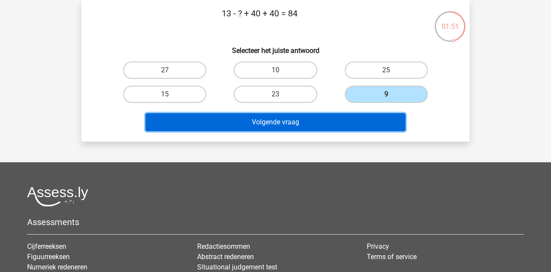
click at [387, 124] on button "Volgende vraag" at bounding box center [275, 122] width 260 height 18
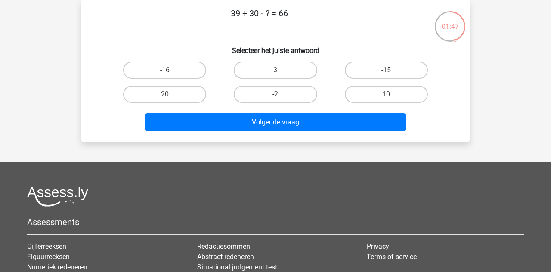
click at [308, 66] on label "3" at bounding box center [275, 70] width 83 height 17
click at [281, 70] on input "3" at bounding box center [278, 73] width 6 height 6
radio input "true"
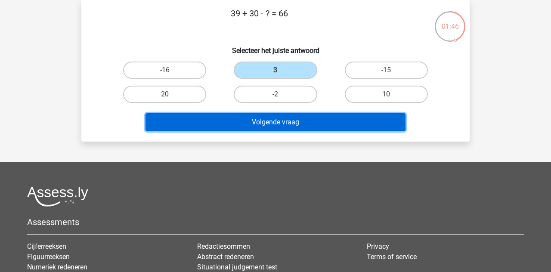
click at [322, 123] on button "Volgende vraag" at bounding box center [275, 122] width 260 height 18
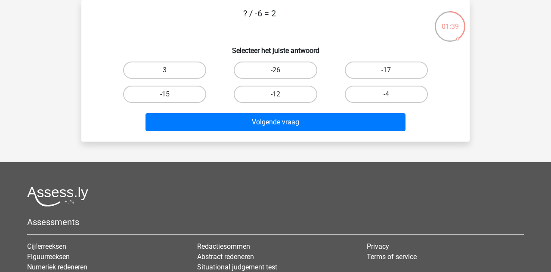
click at [300, 95] on label "-12" at bounding box center [275, 94] width 83 height 17
click at [281, 95] on input "-12" at bounding box center [278, 97] width 6 height 6
radio input "true"
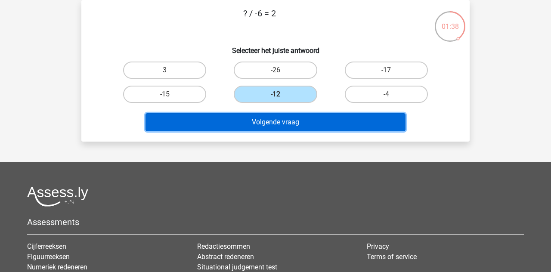
click at [309, 120] on button "Volgende vraag" at bounding box center [275, 122] width 260 height 18
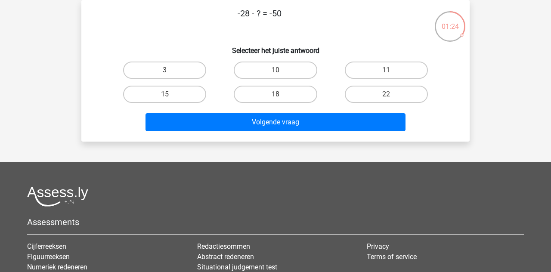
click at [402, 96] on label "22" at bounding box center [386, 94] width 83 height 17
click at [392, 96] on input "22" at bounding box center [389, 97] width 6 height 6
radio input "true"
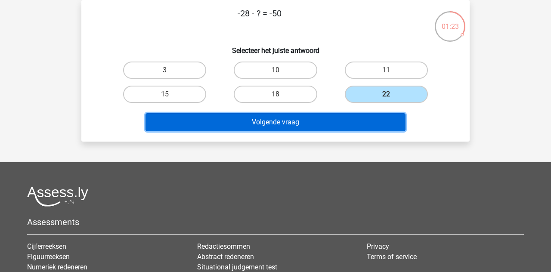
click at [391, 124] on button "Volgende vraag" at bounding box center [275, 122] width 260 height 18
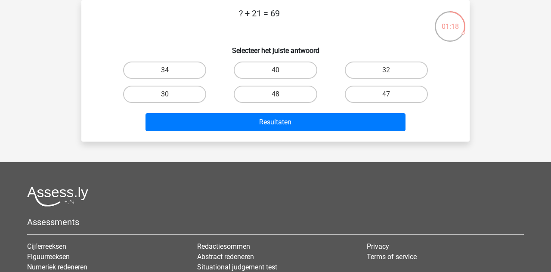
click at [294, 102] on label "48" at bounding box center [275, 94] width 83 height 17
click at [281, 100] on input "48" at bounding box center [278, 97] width 6 height 6
radio input "true"
click at [307, 126] on button "Resultaten" at bounding box center [275, 122] width 260 height 18
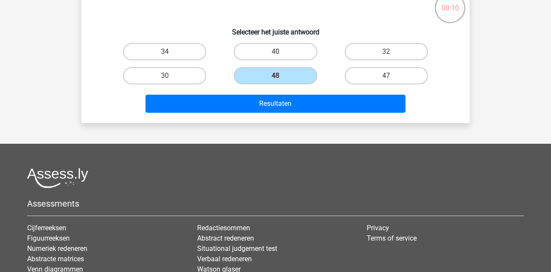
scroll to position [81, 0]
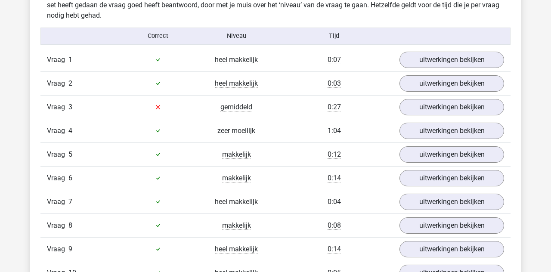
scroll to position [695, 0]
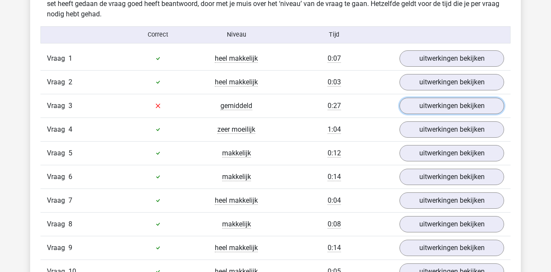
click at [470, 107] on link "uitwerkingen bekijken" at bounding box center [451, 106] width 105 height 16
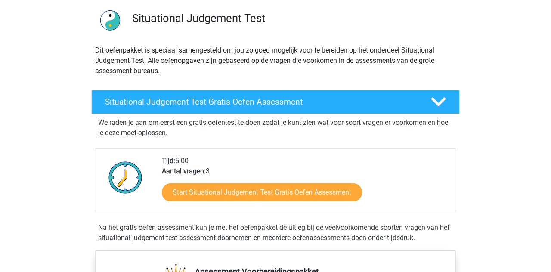
scroll to position [62, 0]
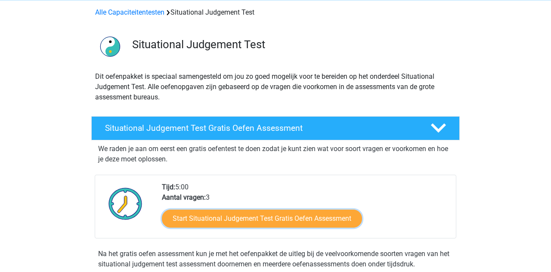
click at [349, 220] on link "Start Situational Judgement Test Gratis Oefen Assessment" at bounding box center [262, 219] width 200 height 18
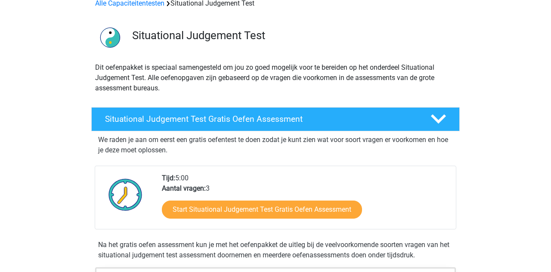
scroll to position [77, 0]
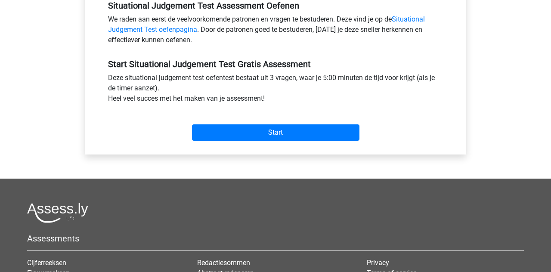
scroll to position [280, 0]
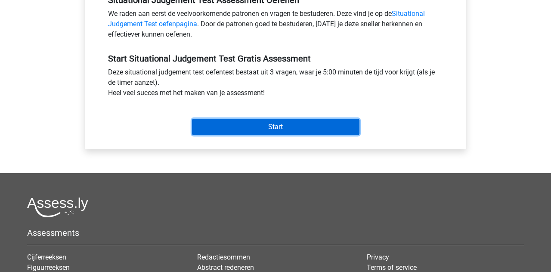
click at [346, 128] on input "Start" at bounding box center [275, 127] width 167 height 16
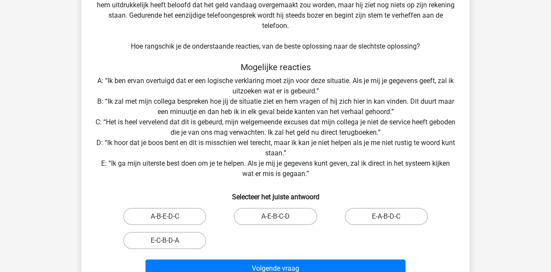
scroll to position [96, 0]
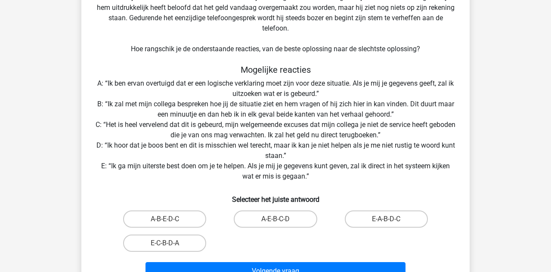
click at [368, 219] on label "E-A-B-D-C" at bounding box center [386, 218] width 83 height 17
click at [386, 219] on input "E-A-B-D-C" at bounding box center [389, 222] width 6 height 6
radio input "true"
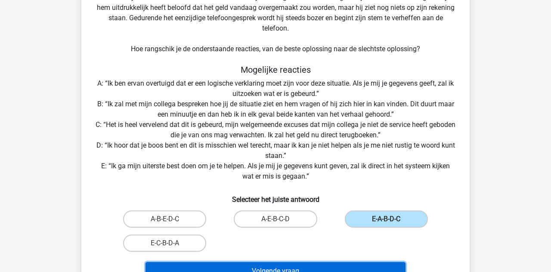
click at [327, 272] on button "Volgende vraag" at bounding box center [275, 271] width 260 height 18
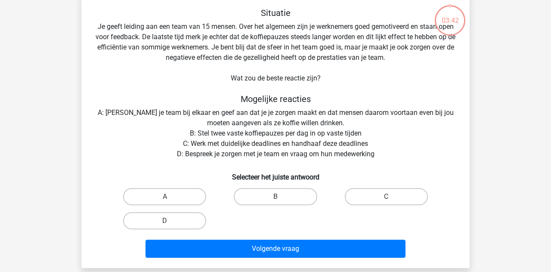
scroll to position [40, 0]
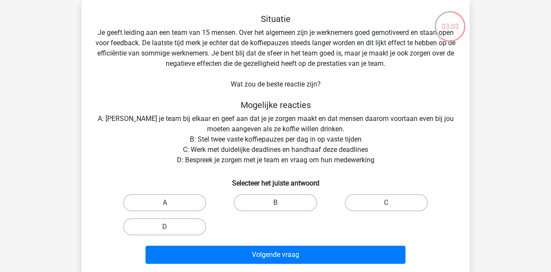
click at [139, 225] on label "D" at bounding box center [164, 226] width 83 height 17
click at [165, 227] on input "D" at bounding box center [168, 230] width 6 height 6
radio input "true"
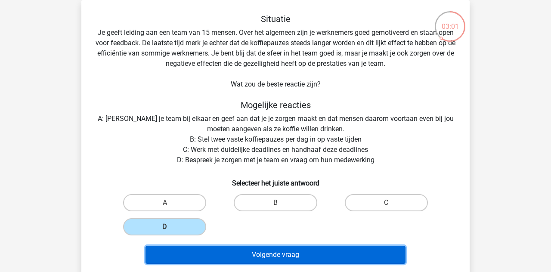
click at [163, 252] on button "Volgende vraag" at bounding box center [275, 255] width 260 height 18
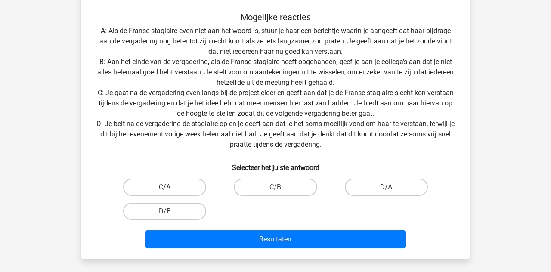
scroll to position [169, 0]
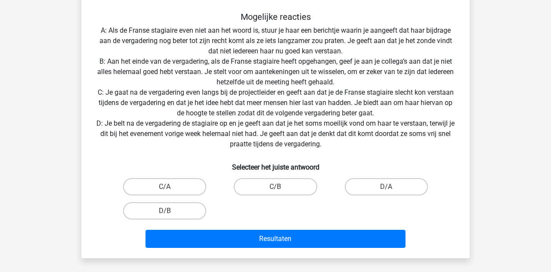
click at [142, 189] on label "C/A" at bounding box center [164, 186] width 83 height 17
click at [165, 189] on input "C/A" at bounding box center [168, 190] width 6 height 6
radio input "true"
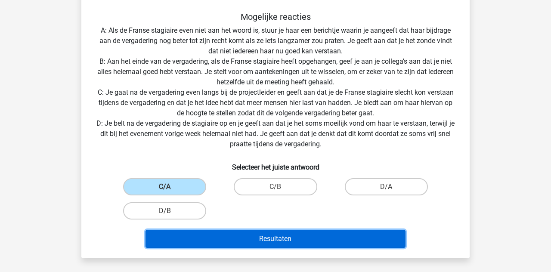
click at [189, 247] on button "Resultaten" at bounding box center [275, 239] width 260 height 18
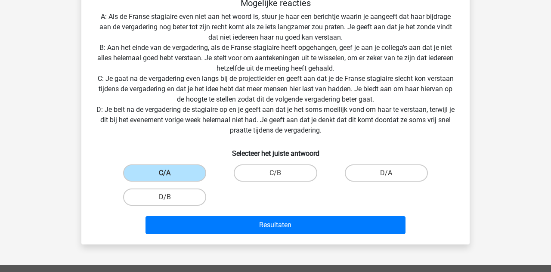
scroll to position [210, 0]
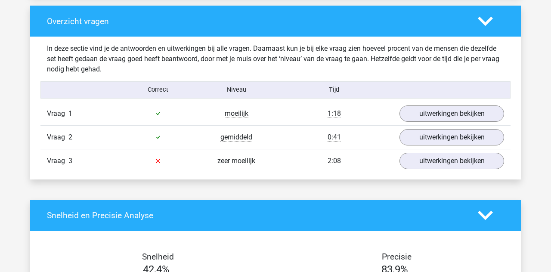
scroll to position [641, 0]
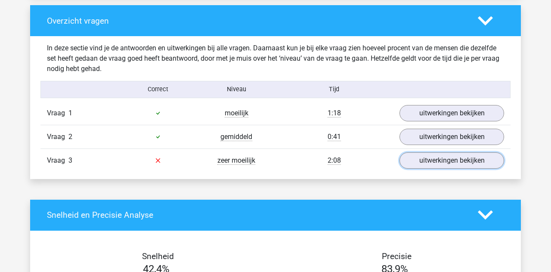
click at [425, 160] on link "uitwerkingen bekijken" at bounding box center [451, 160] width 105 height 16
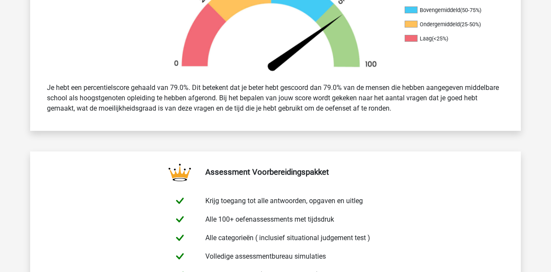
scroll to position [305, 0]
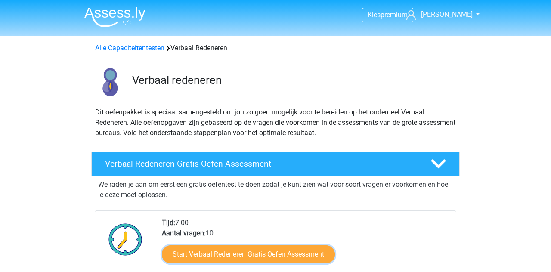
click at [318, 246] on link "Start Verbaal Redeneren Gratis Oefen Assessment" at bounding box center [248, 254] width 173 height 18
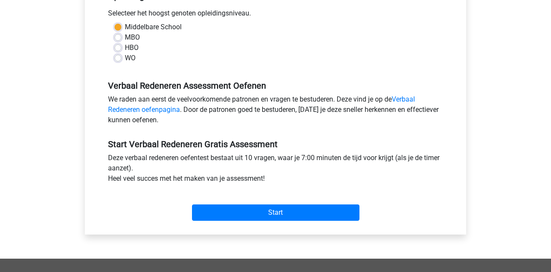
scroll to position [198, 0]
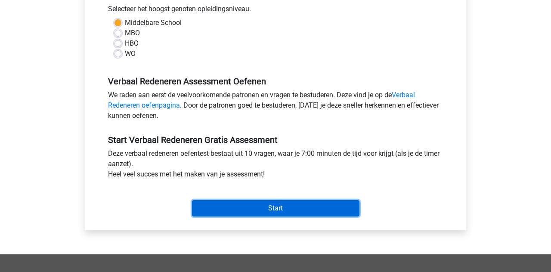
click at [342, 202] on input "Start" at bounding box center [275, 208] width 167 height 16
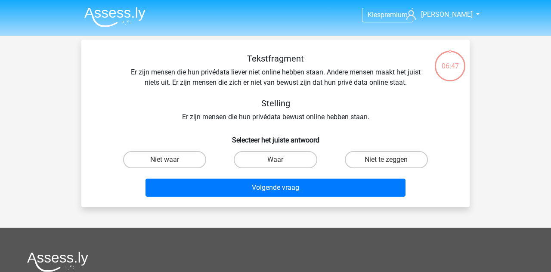
click at [293, 164] on label "Waar" at bounding box center [275, 159] width 83 height 17
click at [281, 164] on input "Waar" at bounding box center [278, 163] width 6 height 6
radio input "true"
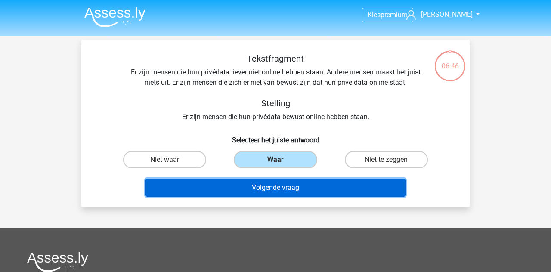
click at [306, 189] on button "Volgende vraag" at bounding box center [275, 188] width 260 height 18
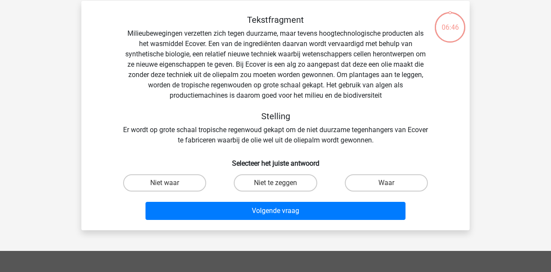
scroll to position [40, 0]
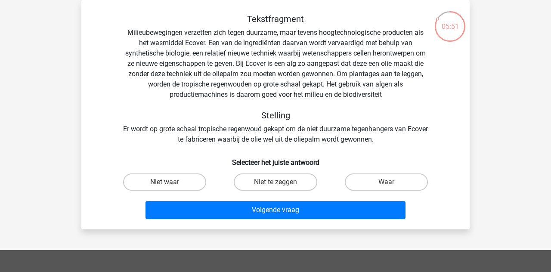
click at [300, 187] on label "Niet te zeggen" at bounding box center [275, 181] width 83 height 17
click at [281, 187] on input "Niet te zeggen" at bounding box center [278, 185] width 6 height 6
radio input "true"
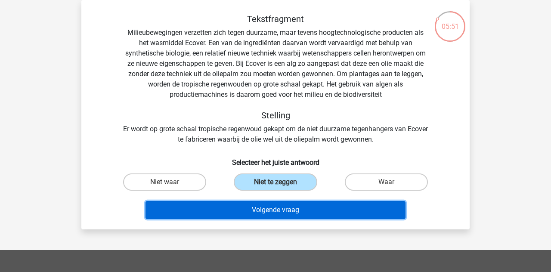
click at [318, 213] on button "Volgende vraag" at bounding box center [275, 210] width 260 height 18
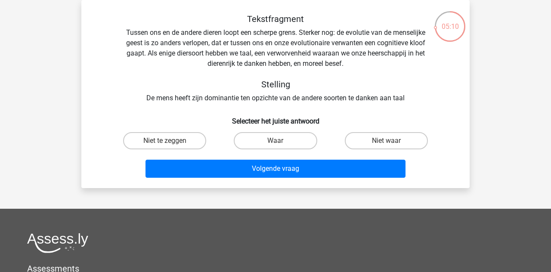
click at [298, 146] on label "Waar" at bounding box center [275, 140] width 83 height 17
click at [281, 146] on input "Waar" at bounding box center [278, 144] width 6 height 6
radio input "true"
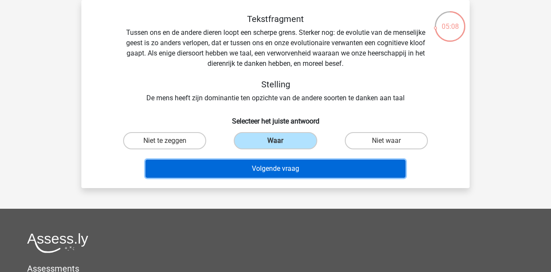
click at [326, 172] on button "Volgende vraag" at bounding box center [275, 169] width 260 height 18
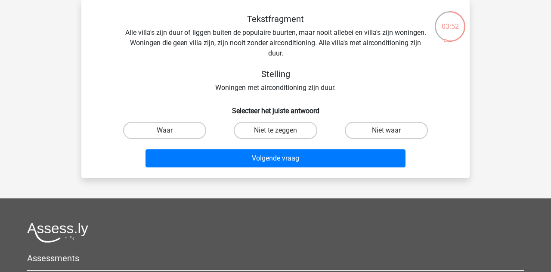
click at [190, 133] on label "Waar" at bounding box center [164, 130] width 83 height 17
click at [170, 133] on input "Waar" at bounding box center [168, 133] width 6 height 6
radio input "true"
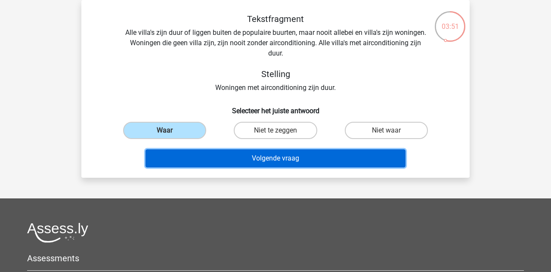
click at [284, 162] on button "Volgende vraag" at bounding box center [275, 158] width 260 height 18
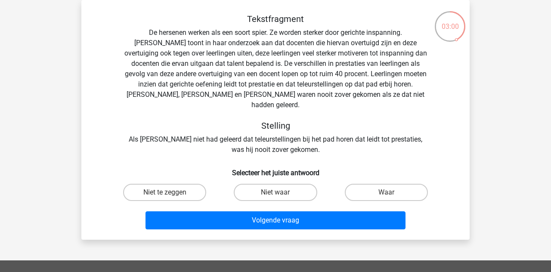
click at [383, 185] on label "Waar" at bounding box center [386, 192] width 83 height 17
click at [386, 192] on input "Waar" at bounding box center [389, 195] width 6 height 6
radio input "true"
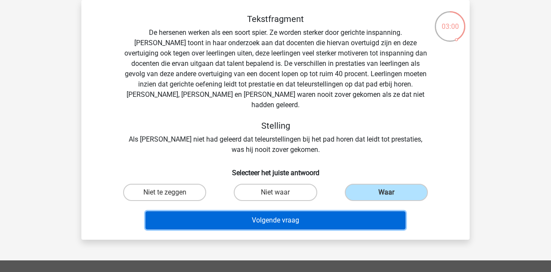
click at [383, 212] on button "Volgende vraag" at bounding box center [275, 220] width 260 height 18
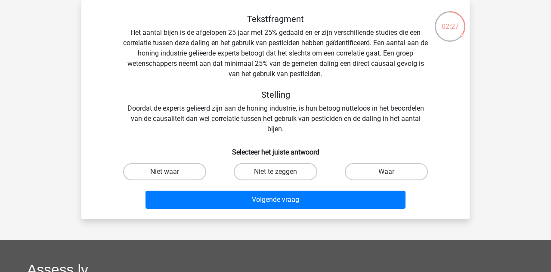
click at [295, 177] on label "Niet te zeggen" at bounding box center [275, 171] width 83 height 17
click at [281, 177] on input "Niet te zeggen" at bounding box center [278, 175] width 6 height 6
radio input "true"
click at [303, 193] on button "Volgende vraag" at bounding box center [275, 200] width 260 height 18
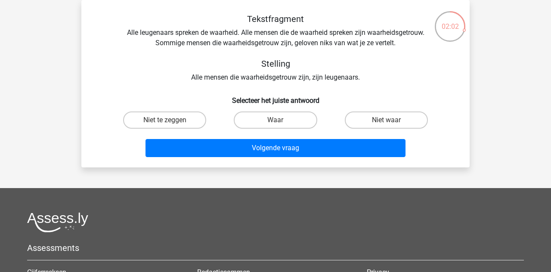
click at [300, 124] on label "Waar" at bounding box center [275, 119] width 83 height 17
click at [281, 124] on input "Waar" at bounding box center [278, 123] width 6 height 6
radio input "true"
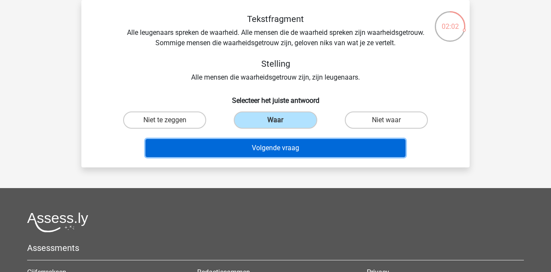
click at [305, 155] on button "Volgende vraag" at bounding box center [275, 148] width 260 height 18
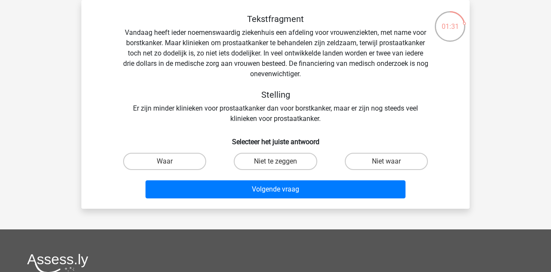
click at [380, 161] on label "Niet waar" at bounding box center [386, 161] width 83 height 17
click at [386, 161] on input "Niet waar" at bounding box center [389, 164] width 6 height 6
radio input "true"
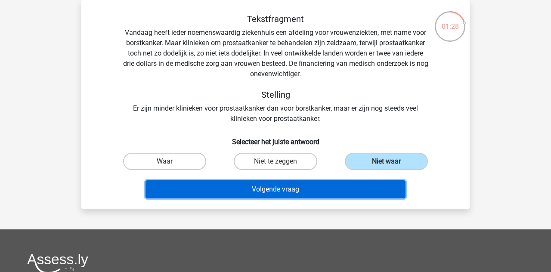
click at [330, 195] on button "Volgende vraag" at bounding box center [275, 189] width 260 height 18
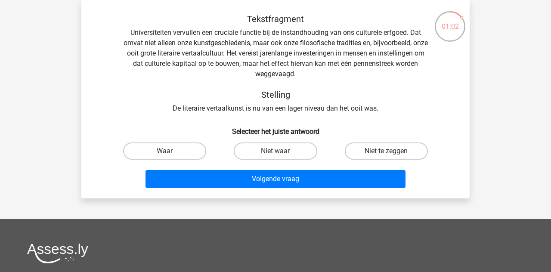
click at [297, 153] on label "Niet waar" at bounding box center [275, 150] width 83 height 17
click at [281, 153] on input "Niet waar" at bounding box center [278, 154] width 6 height 6
radio input "true"
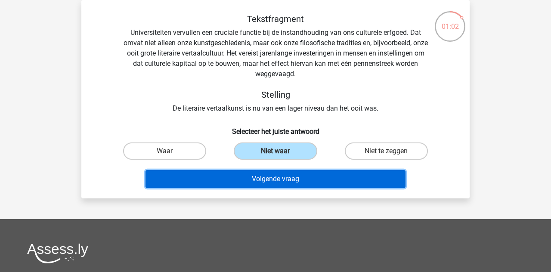
click at [309, 175] on button "Volgende vraag" at bounding box center [275, 179] width 260 height 18
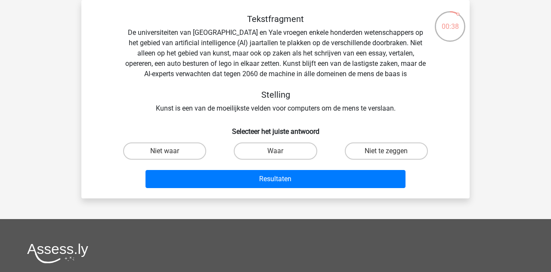
click at [308, 148] on label "Waar" at bounding box center [275, 150] width 83 height 17
click at [281, 151] on input "Waar" at bounding box center [278, 154] width 6 height 6
radio input "true"
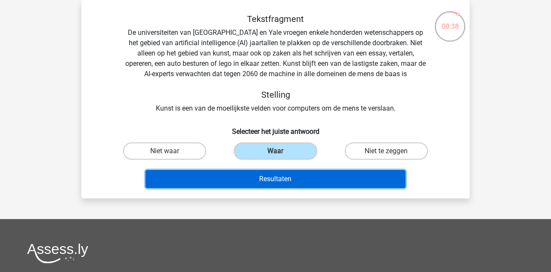
click at [318, 177] on button "Resultaten" at bounding box center [275, 179] width 260 height 18
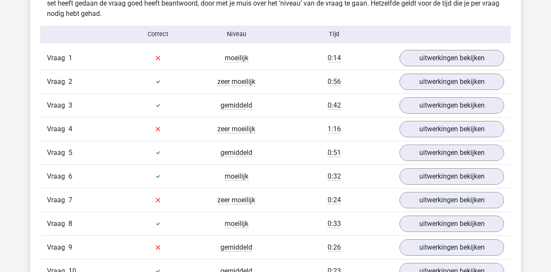
scroll to position [697, 0]
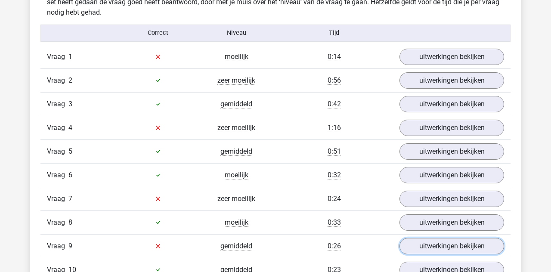
click at [489, 243] on link "uitwerkingen bekijken" at bounding box center [451, 246] width 105 height 16
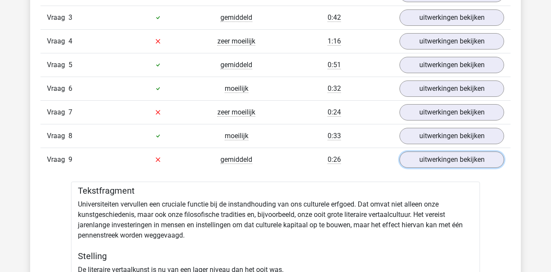
scroll to position [783, 0]
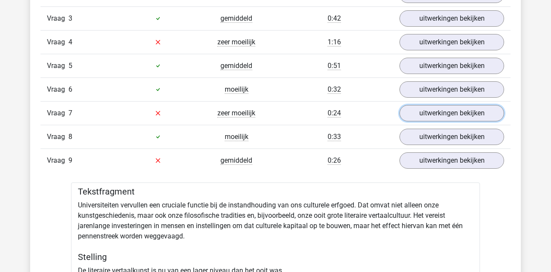
click at [465, 113] on link "uitwerkingen bekijken" at bounding box center [451, 113] width 105 height 16
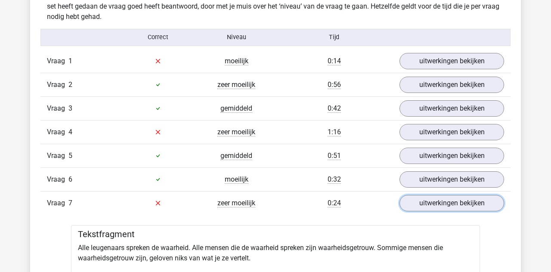
scroll to position [683, 0]
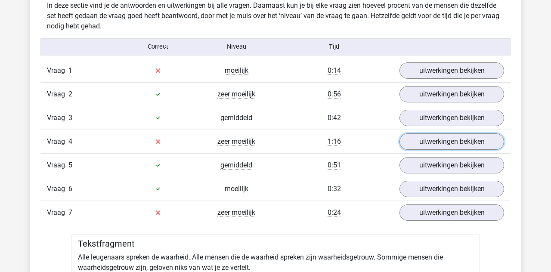
click at [456, 140] on link "uitwerkingen bekijken" at bounding box center [451, 141] width 105 height 16
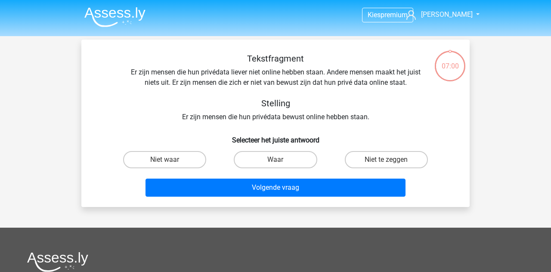
scroll to position [40, 0]
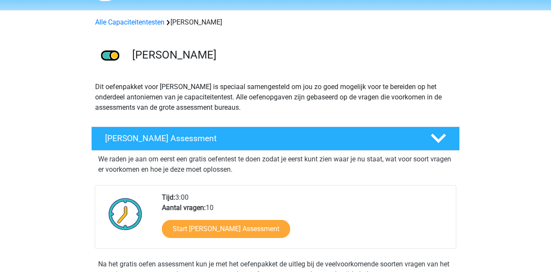
scroll to position [28, 0]
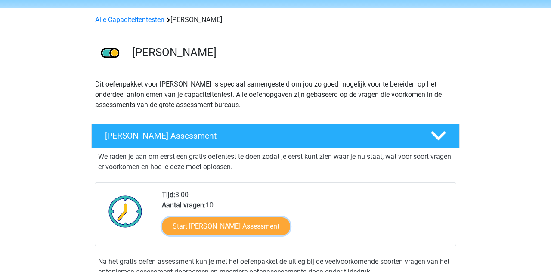
click at [290, 221] on link "Start [PERSON_NAME] Assessment" at bounding box center [226, 226] width 128 height 18
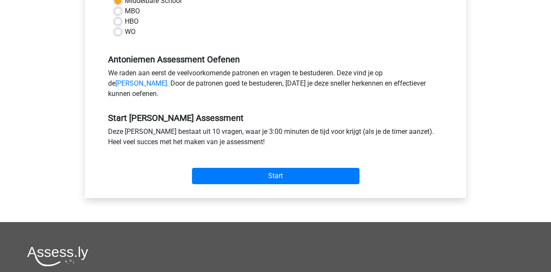
scroll to position [221, 0]
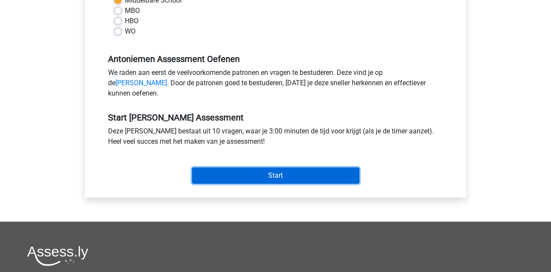
click at [353, 179] on input "Start" at bounding box center [275, 175] width 167 height 16
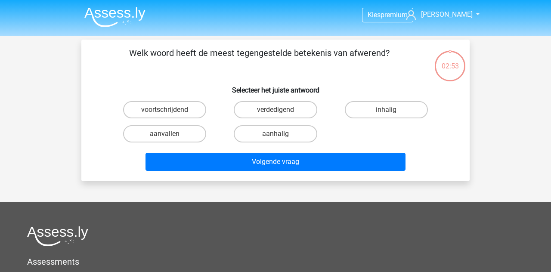
click at [308, 134] on label "aanhalig" at bounding box center [275, 133] width 83 height 17
click at [281, 134] on input "aanhalig" at bounding box center [278, 137] width 6 height 6
radio input "true"
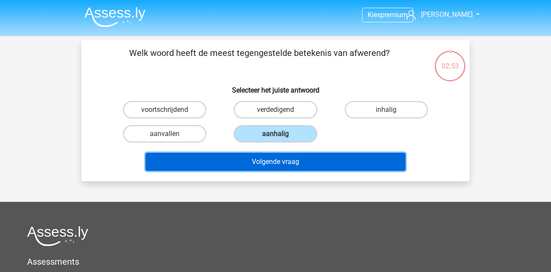
click at [314, 164] on button "Volgende vraag" at bounding box center [275, 162] width 260 height 18
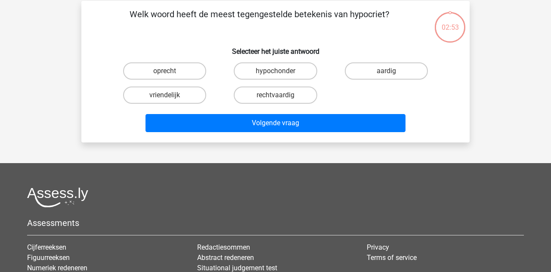
scroll to position [40, 0]
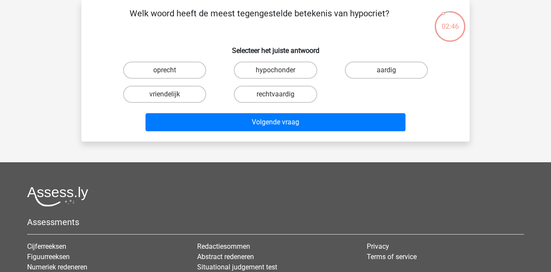
click at [194, 70] on label "oprecht" at bounding box center [164, 70] width 83 height 17
click at [170, 70] on input "oprecht" at bounding box center [168, 73] width 6 height 6
radio input "true"
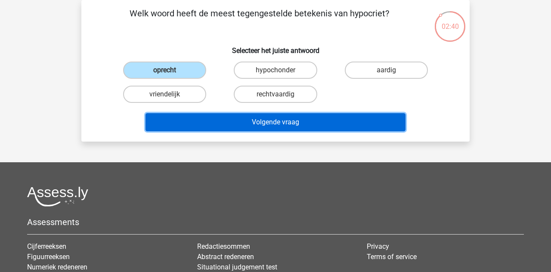
click at [270, 124] on button "Volgende vraag" at bounding box center [275, 122] width 260 height 18
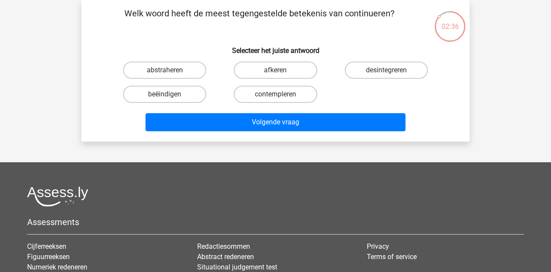
click at [190, 100] on label "beëindigen" at bounding box center [164, 94] width 83 height 17
click at [170, 100] on input "beëindigen" at bounding box center [168, 97] width 6 height 6
radio input "true"
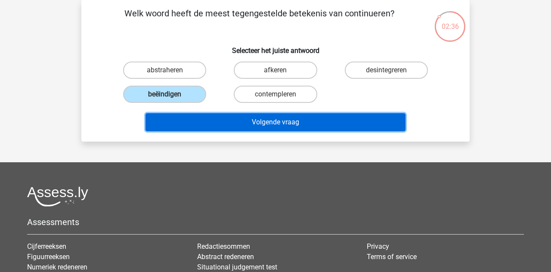
click at [230, 116] on button "Volgende vraag" at bounding box center [275, 122] width 260 height 18
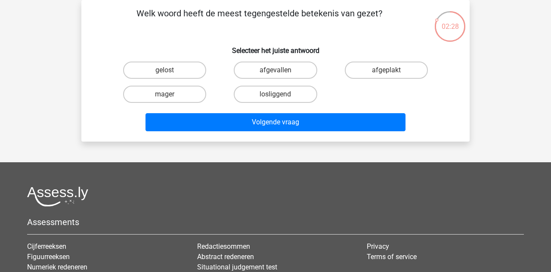
click at [195, 92] on label "mager" at bounding box center [164, 94] width 83 height 17
click at [170, 94] on input "mager" at bounding box center [168, 97] width 6 height 6
radio input "true"
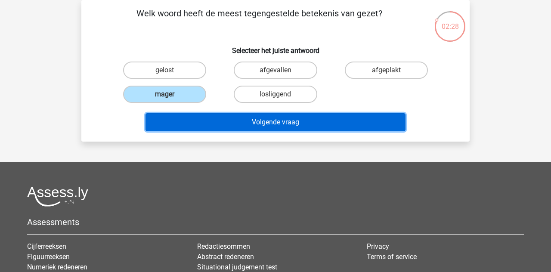
click at [209, 120] on button "Volgende vraag" at bounding box center [275, 122] width 260 height 18
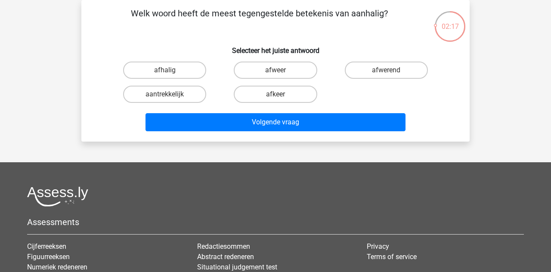
click at [415, 69] on label "afwerend" at bounding box center [386, 70] width 83 height 17
click at [392, 70] on input "afwerend" at bounding box center [389, 73] width 6 height 6
radio input "true"
click at [389, 124] on button "Volgende vraag" at bounding box center [275, 122] width 260 height 18
click at [399, 72] on label "afkerig" at bounding box center [386, 70] width 83 height 17
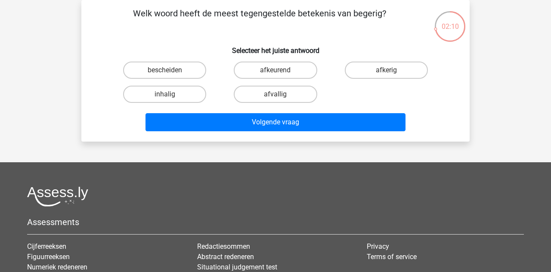
click at [392, 72] on input "afkerig" at bounding box center [389, 73] width 6 height 6
radio input "true"
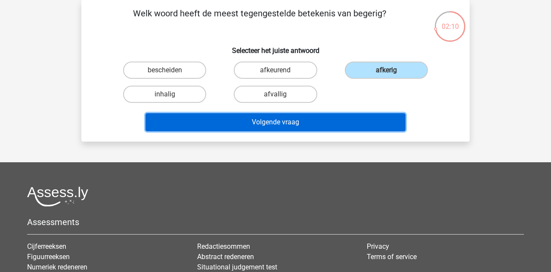
click at [399, 122] on button "Volgende vraag" at bounding box center [275, 122] width 260 height 18
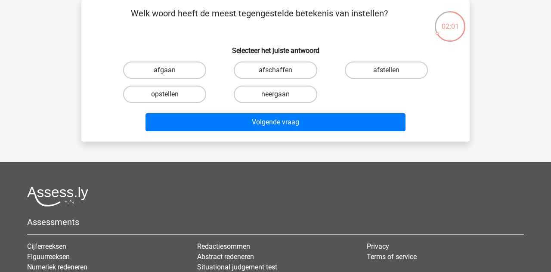
click at [301, 71] on label "afschaffen" at bounding box center [275, 70] width 83 height 17
click at [281, 71] on input "afschaffen" at bounding box center [278, 73] width 6 height 6
radio input "true"
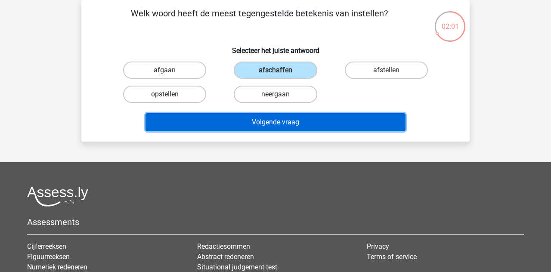
click at [297, 123] on button "Volgende vraag" at bounding box center [275, 122] width 260 height 18
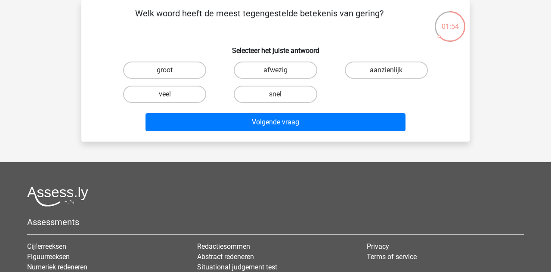
click at [194, 100] on label "veel" at bounding box center [164, 94] width 83 height 17
click at [170, 100] on input "veel" at bounding box center [168, 97] width 6 height 6
radio input "true"
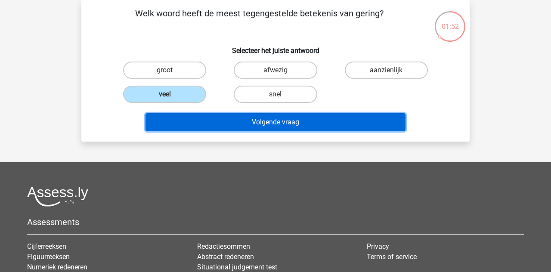
click at [285, 126] on button "Volgende vraag" at bounding box center [275, 122] width 260 height 18
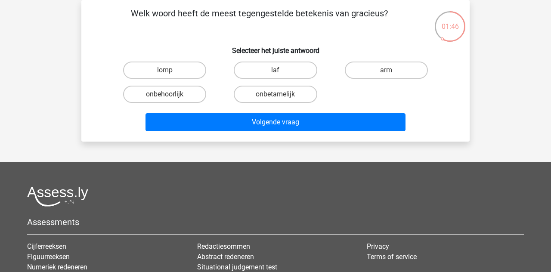
click at [190, 72] on label "lomp" at bounding box center [164, 70] width 83 height 17
click at [170, 72] on input "lomp" at bounding box center [168, 73] width 6 height 6
radio input "true"
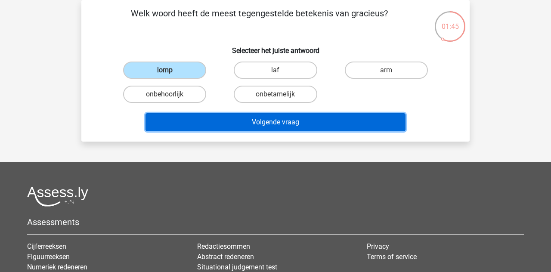
click at [275, 120] on button "Volgende vraag" at bounding box center [275, 122] width 260 height 18
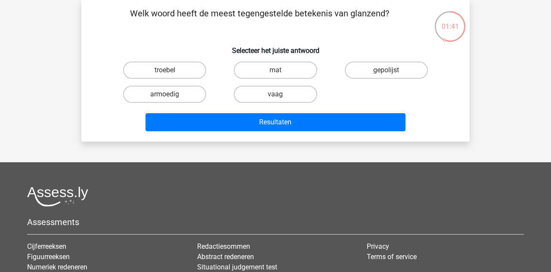
click at [308, 66] on label "mat" at bounding box center [275, 70] width 83 height 17
click at [281, 70] on input "mat" at bounding box center [278, 73] width 6 height 6
radio input "true"
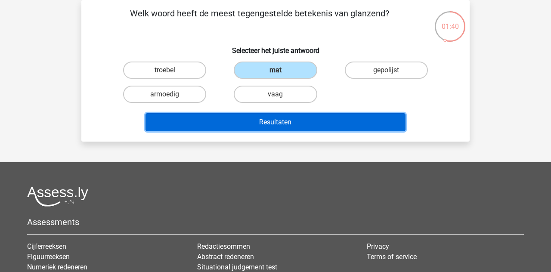
click at [309, 120] on button "Resultaten" at bounding box center [275, 122] width 260 height 18
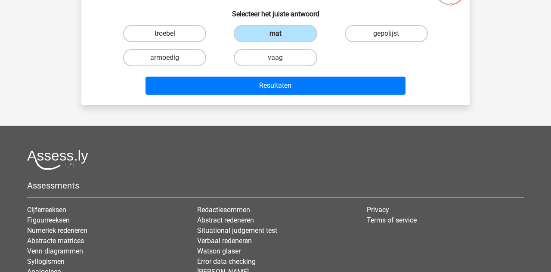
scroll to position [81, 0]
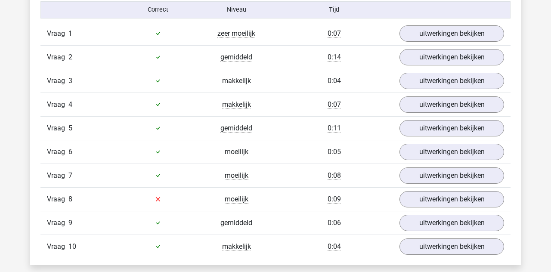
scroll to position [722, 0]
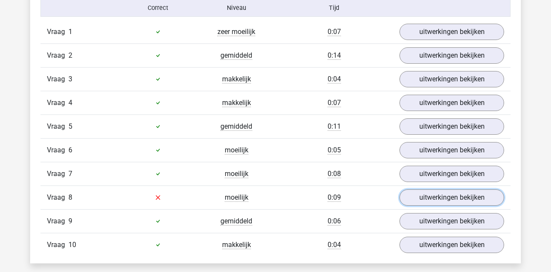
click at [490, 194] on link "uitwerkingen bekijken" at bounding box center [451, 197] width 105 height 16
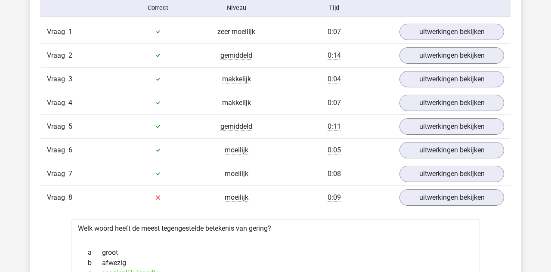
click at [446, 268] on div "c aanzienlijk (goed)" at bounding box center [275, 273] width 388 height 10
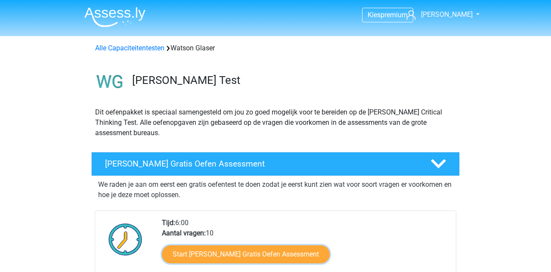
click at [290, 262] on link "Start [PERSON_NAME] Gratis Oefen Assessment" at bounding box center [246, 254] width 168 height 18
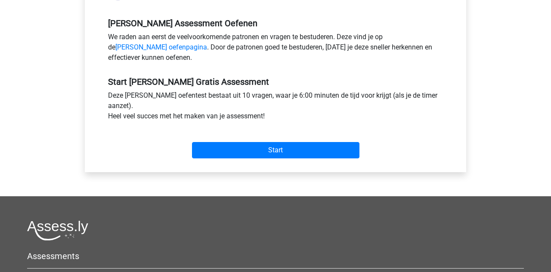
scroll to position [257, 0]
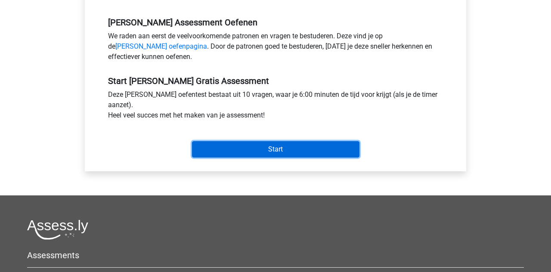
click at [338, 142] on input "Start" at bounding box center [275, 149] width 167 height 16
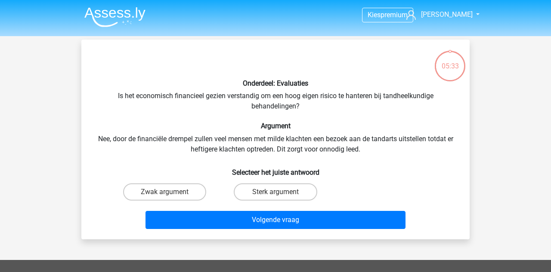
click at [259, 194] on label "Sterk argument" at bounding box center [275, 191] width 83 height 17
click at [275, 194] on input "Sterk argument" at bounding box center [278, 195] width 6 height 6
radio input "true"
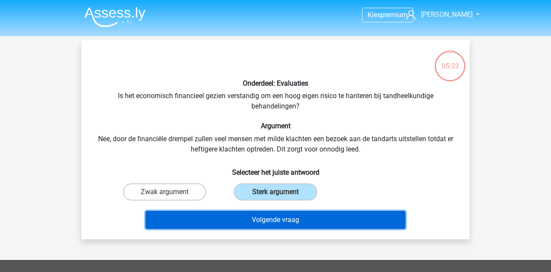
click at [269, 214] on button "Volgende vraag" at bounding box center [275, 220] width 260 height 18
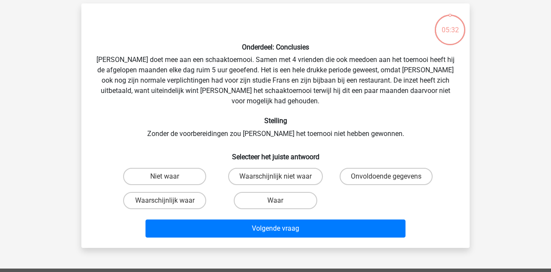
scroll to position [40, 0]
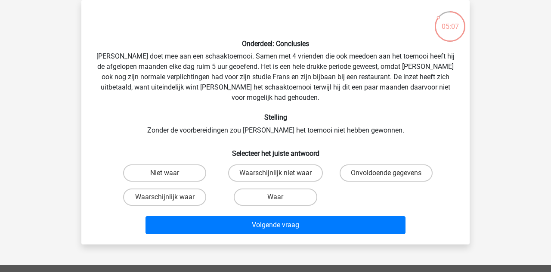
click at [395, 164] on label "Onvoldoende gegevens" at bounding box center [386, 172] width 93 height 17
click at [392, 173] on input "Onvoldoende gegevens" at bounding box center [389, 176] width 6 height 6
radio input "true"
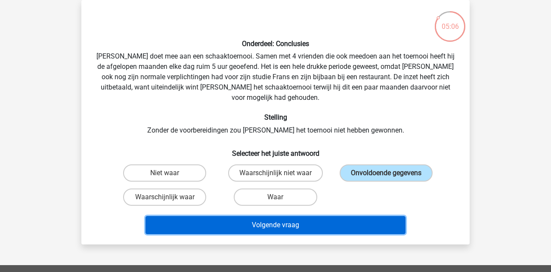
click at [389, 216] on button "Volgende vraag" at bounding box center [275, 225] width 260 height 18
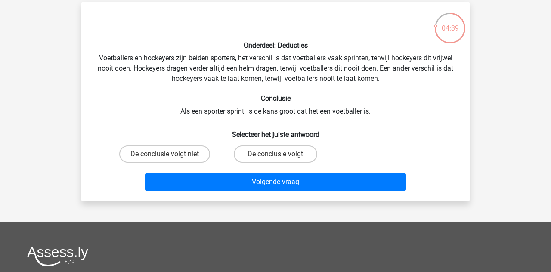
scroll to position [48, 0]
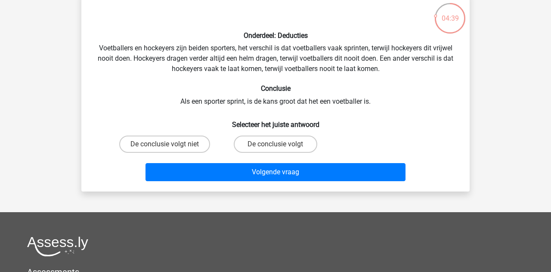
click at [184, 152] on label "De conclusie volgt niet" at bounding box center [164, 144] width 91 height 17
click at [170, 150] on input "De conclusie volgt niet" at bounding box center [168, 147] width 6 height 6
radio input "true"
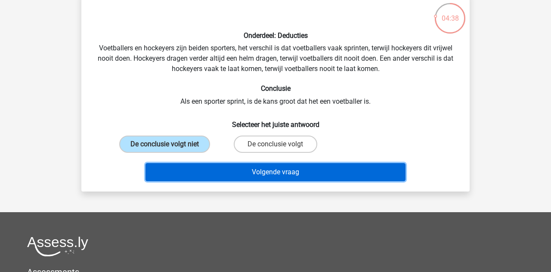
click at [244, 168] on button "Volgende vraag" at bounding box center [275, 172] width 260 height 18
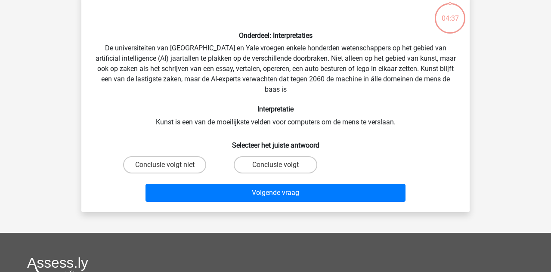
scroll to position [40, 0]
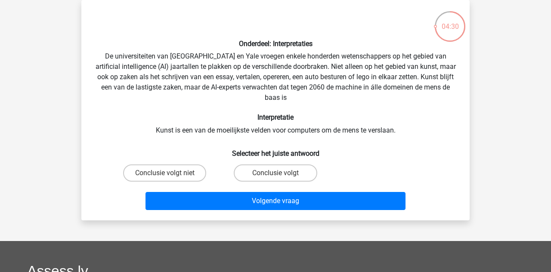
click at [281, 171] on label "Conclusie volgt" at bounding box center [275, 172] width 83 height 17
click at [281, 173] on input "Conclusie volgt" at bounding box center [278, 176] width 6 height 6
radio input "true"
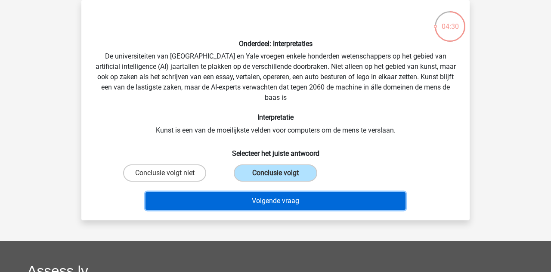
click at [292, 205] on button "Volgende vraag" at bounding box center [275, 201] width 260 height 18
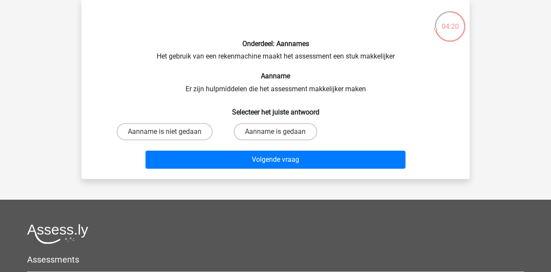
click at [286, 134] on label "Aanname is gedaan" at bounding box center [275, 131] width 83 height 17
click at [281, 134] on input "Aanname is gedaan" at bounding box center [278, 135] width 6 height 6
radio input "true"
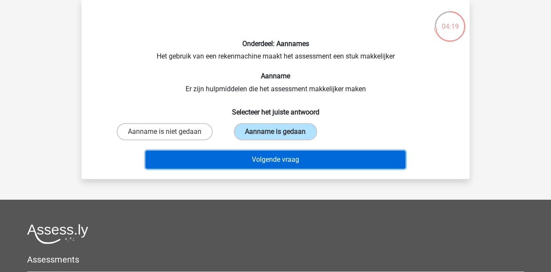
click at [284, 165] on button "Volgende vraag" at bounding box center [275, 160] width 260 height 18
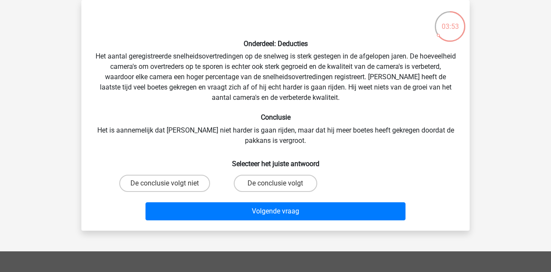
click at [314, 180] on label "De conclusie volgt" at bounding box center [275, 183] width 83 height 17
click at [281, 183] on input "De conclusie volgt" at bounding box center [278, 186] width 6 height 6
radio input "true"
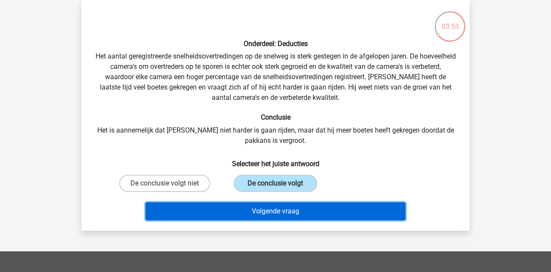
click at [349, 207] on button "Volgende vraag" at bounding box center [275, 211] width 260 height 18
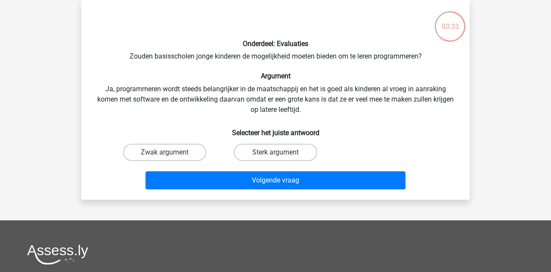
click at [293, 153] on label "Sterk argument" at bounding box center [275, 152] width 83 height 17
click at [281, 153] on input "Sterk argument" at bounding box center [278, 155] width 6 height 6
radio input "true"
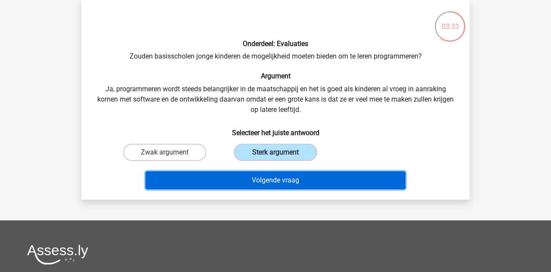
click at [320, 183] on button "Volgende vraag" at bounding box center [275, 180] width 260 height 18
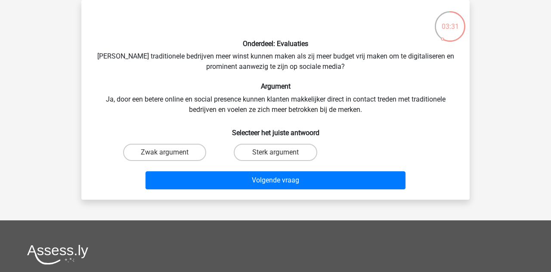
scroll to position [45, 0]
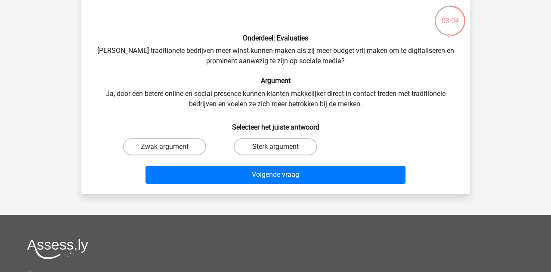
click at [309, 147] on label "Sterk argument" at bounding box center [275, 146] width 83 height 17
click at [281, 147] on input "Sterk argument" at bounding box center [278, 150] width 6 height 6
radio input "true"
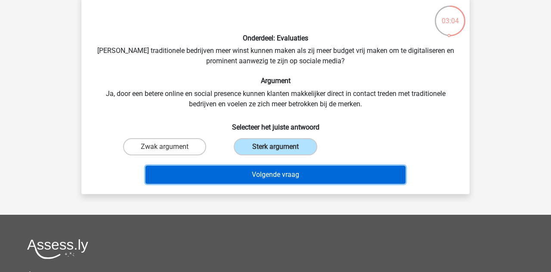
click at [328, 177] on button "Volgende vraag" at bounding box center [275, 175] width 260 height 18
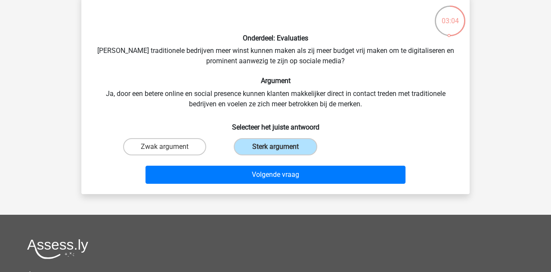
scroll to position [40, 0]
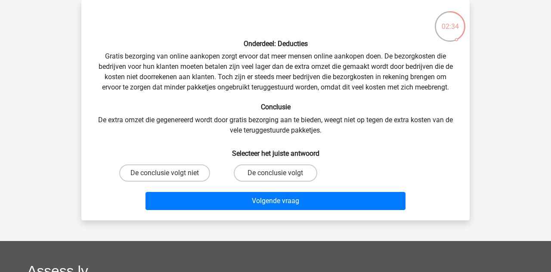
click at [299, 176] on label "De conclusie volgt" at bounding box center [275, 172] width 83 height 17
click at [281, 176] on input "De conclusie volgt" at bounding box center [278, 176] width 6 height 6
radio input "true"
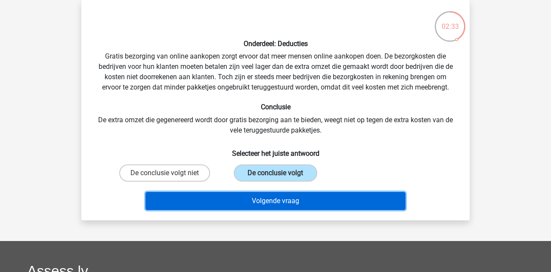
click at [318, 203] on button "Volgende vraag" at bounding box center [275, 201] width 260 height 18
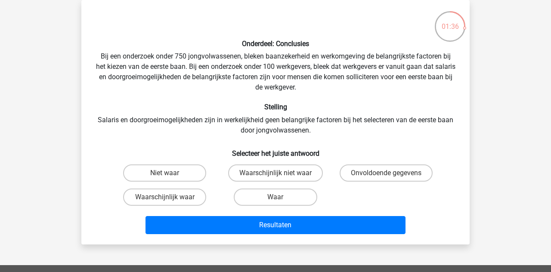
click at [309, 175] on label "Waarschijnlijk niet waar" at bounding box center [275, 172] width 95 height 17
click at [281, 175] on input "Waarschijnlijk niet waar" at bounding box center [278, 176] width 6 height 6
radio input "true"
click at [330, 225] on button "Resultaten" at bounding box center [275, 225] width 260 height 18
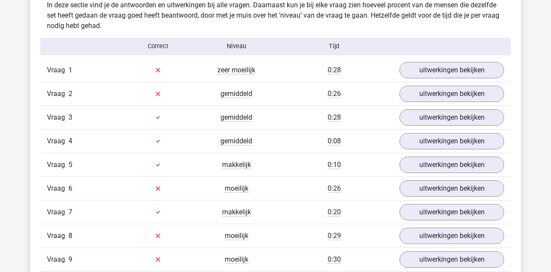
scroll to position [687, 0]
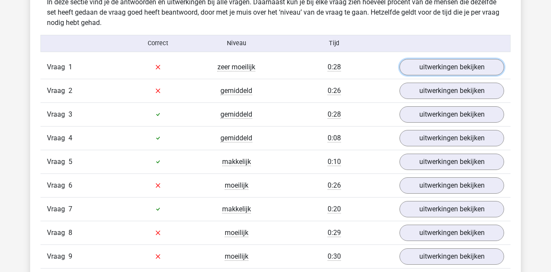
click at [450, 63] on link "uitwerkingen bekijken" at bounding box center [451, 67] width 105 height 16
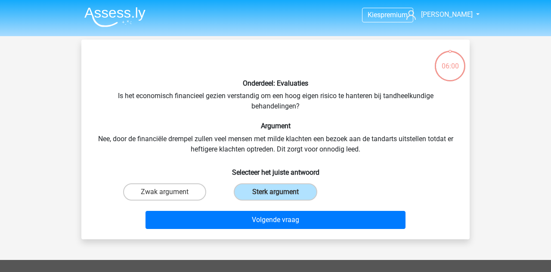
scroll to position [40, 0]
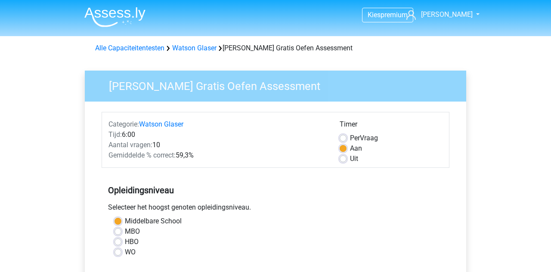
scroll to position [257, 0]
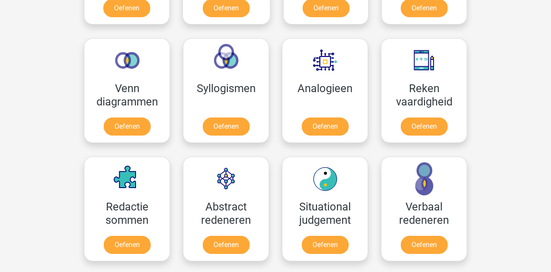
scroll to position [483, 0]
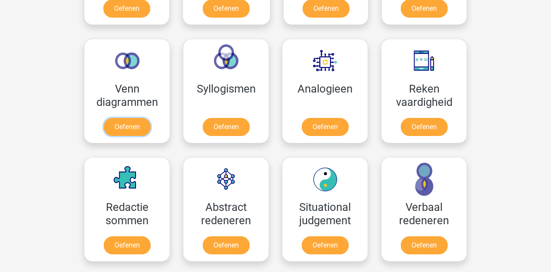
click at [142, 120] on link "Oefenen" at bounding box center [127, 127] width 47 height 18
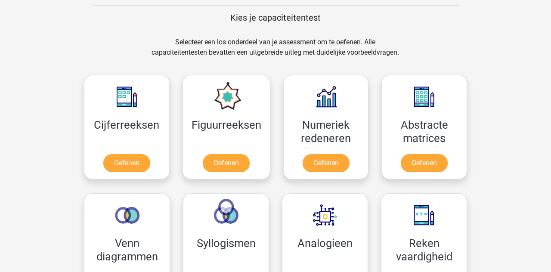
scroll to position [330, 0]
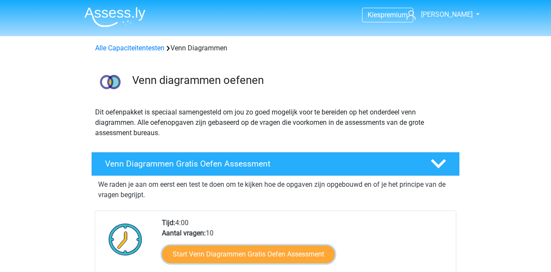
click at [319, 252] on link "Start Venn Diagrammen Gratis Oefen Assessment" at bounding box center [248, 254] width 173 height 18
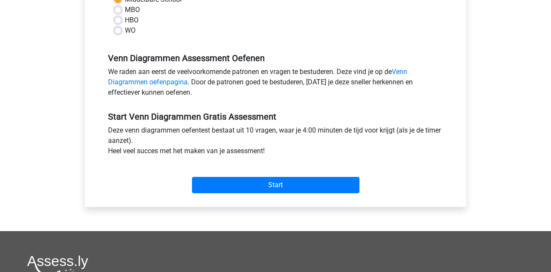
scroll to position [222, 0]
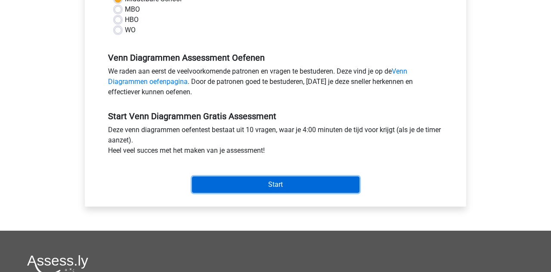
click at [348, 183] on input "Start" at bounding box center [275, 184] width 167 height 16
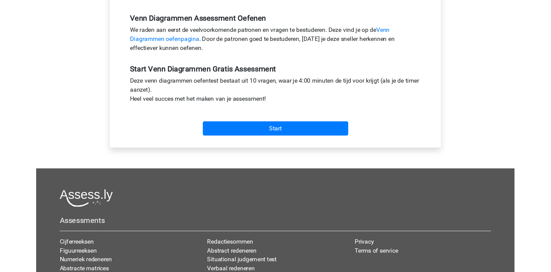
scroll to position [263, 0]
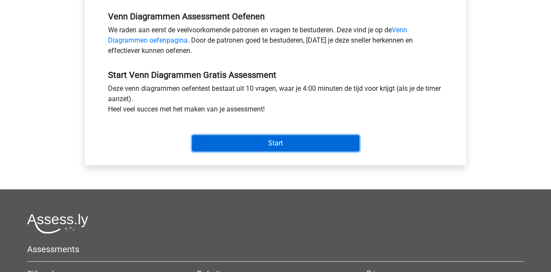
click at [355, 145] on input "Start" at bounding box center [275, 143] width 167 height 16
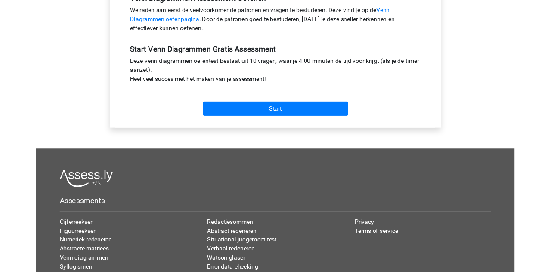
scroll to position [305, 0]
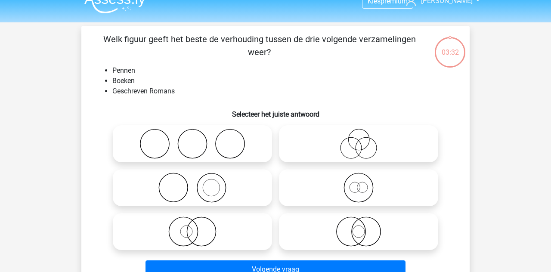
scroll to position [15, 0]
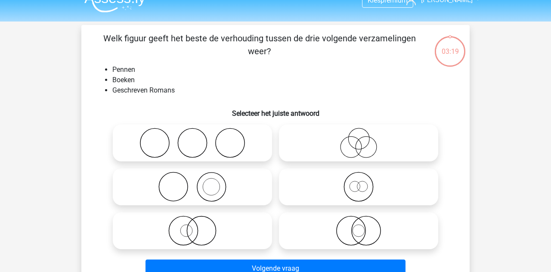
click at [241, 189] on icon at bounding box center [192, 187] width 152 height 30
click at [198, 182] on input "radio" at bounding box center [195, 180] width 6 height 6
radio input "true"
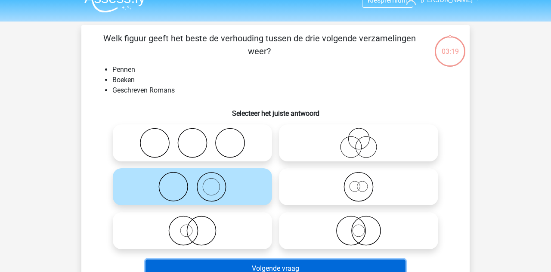
click at [343, 270] on button "Volgende vraag" at bounding box center [275, 268] width 260 height 18
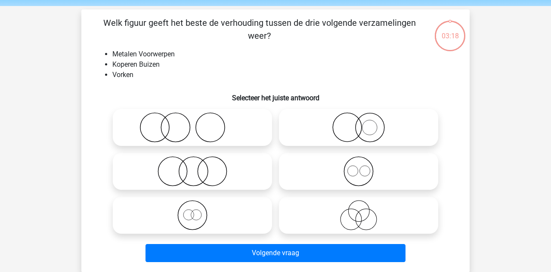
scroll to position [40, 0]
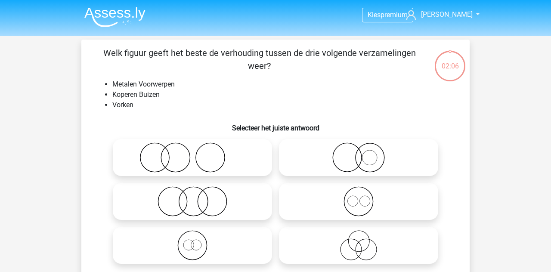
click at [408, 203] on icon at bounding box center [358, 201] width 152 height 30
click at [364, 197] on input "radio" at bounding box center [361, 194] width 6 height 6
radio input "true"
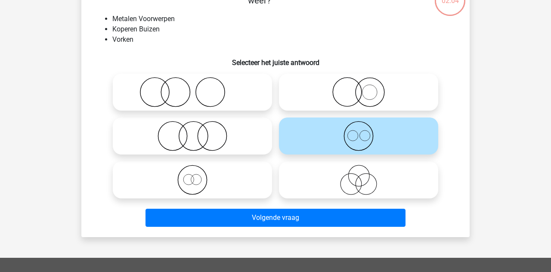
click at [395, 221] on button "Volgende vraag" at bounding box center [275, 218] width 260 height 18
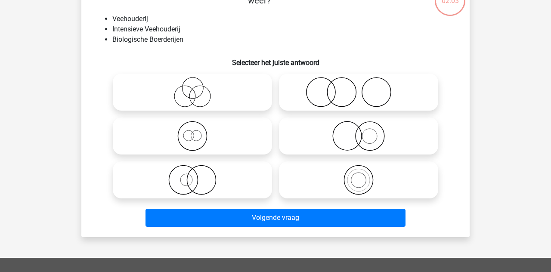
scroll to position [40, 0]
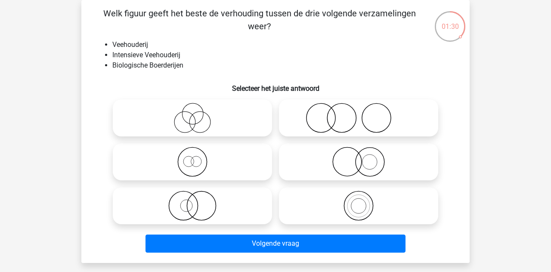
click at [198, 163] on icon at bounding box center [192, 162] width 152 height 30
click at [198, 158] on input "radio" at bounding box center [195, 155] width 6 height 6
radio input "true"
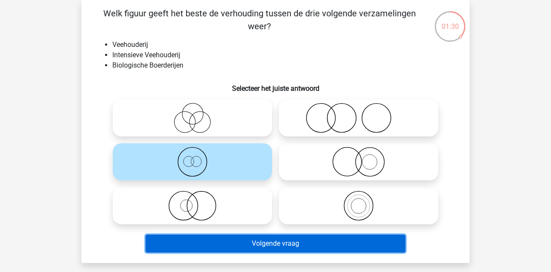
click at [286, 240] on button "Volgende vraag" at bounding box center [275, 244] width 260 height 18
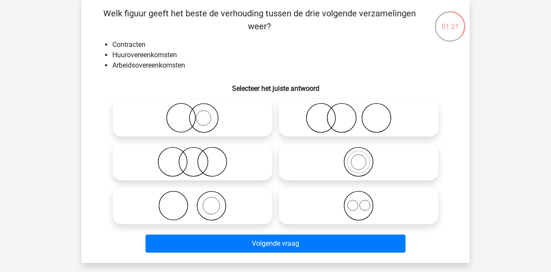
click at [361, 205] on icon at bounding box center [358, 206] width 152 height 30
click at [361, 201] on input "radio" at bounding box center [361, 199] width 6 height 6
radio input "true"
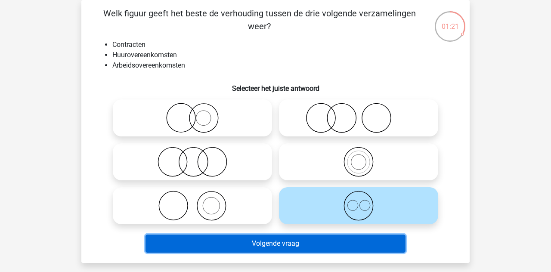
click at [364, 246] on button "Volgende vraag" at bounding box center [275, 244] width 260 height 18
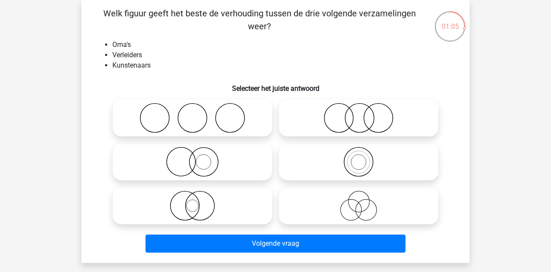
click at [239, 116] on icon at bounding box center [192, 118] width 152 height 30
click at [198, 114] on input "radio" at bounding box center [195, 111] width 6 height 6
radio input "true"
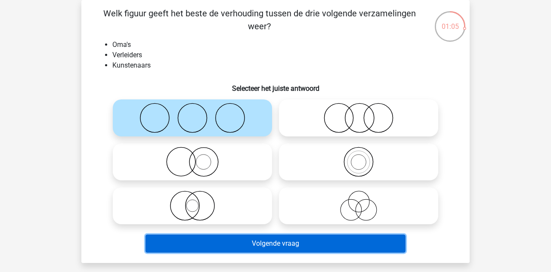
click at [309, 244] on button "Volgende vraag" at bounding box center [275, 244] width 260 height 18
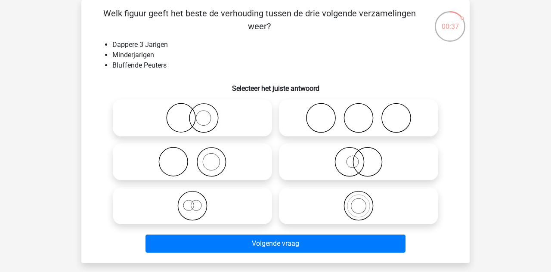
click at [371, 167] on icon at bounding box center [358, 162] width 152 height 30
click at [364, 158] on input "radio" at bounding box center [361, 155] width 6 height 6
radio input "true"
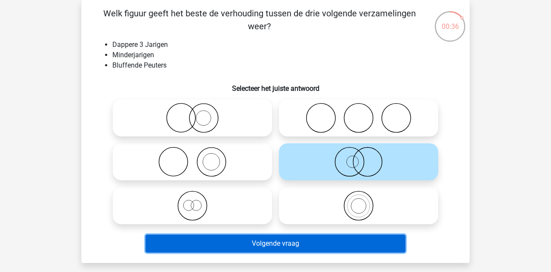
click at [390, 241] on button "Volgende vraag" at bounding box center [275, 244] width 260 height 18
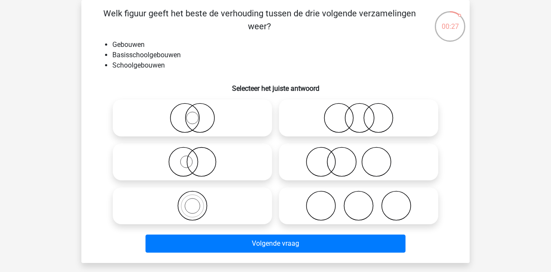
click at [235, 207] on icon at bounding box center [192, 206] width 152 height 30
click at [198, 201] on input "radio" at bounding box center [195, 199] width 6 height 6
radio input "true"
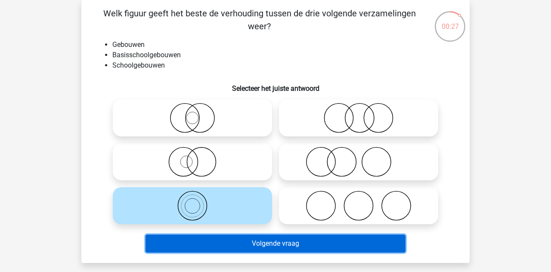
click at [293, 251] on button "Volgende vraag" at bounding box center [275, 244] width 260 height 18
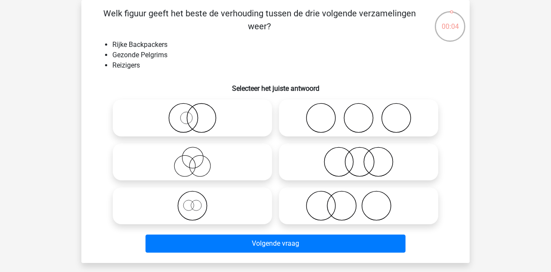
click at [411, 167] on icon at bounding box center [358, 162] width 152 height 30
click at [364, 158] on input "radio" at bounding box center [361, 155] width 6 height 6
radio input "true"
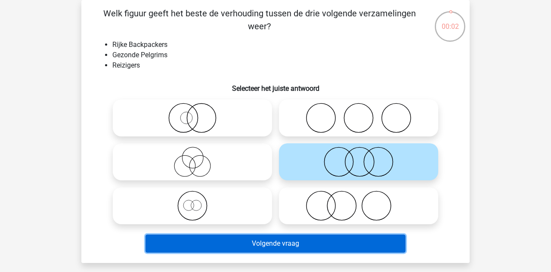
click at [388, 246] on button "Volgende vraag" at bounding box center [275, 244] width 260 height 18
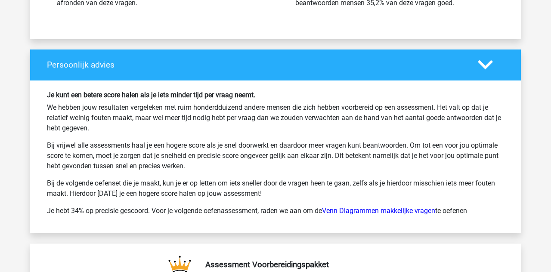
scroll to position [1249, 0]
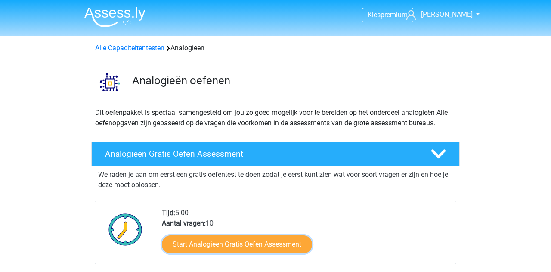
click at [297, 245] on link "Start Analogieen Gratis Oefen Assessment" at bounding box center [237, 244] width 150 height 18
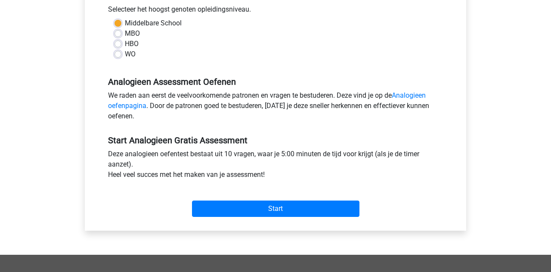
scroll to position [198, 0]
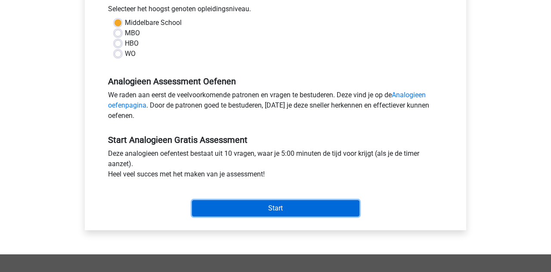
click at [350, 209] on input "Start" at bounding box center [275, 208] width 167 height 16
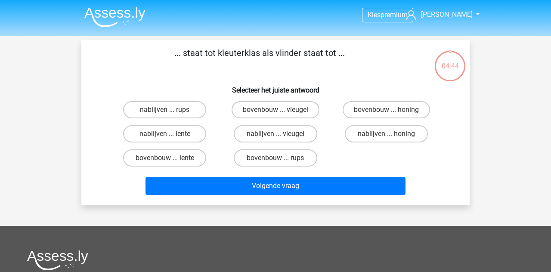
click at [302, 164] on label "bovenbouw ... rups" at bounding box center [275, 157] width 83 height 17
click at [281, 164] on input "bovenbouw ... rups" at bounding box center [278, 161] width 6 height 6
radio input "true"
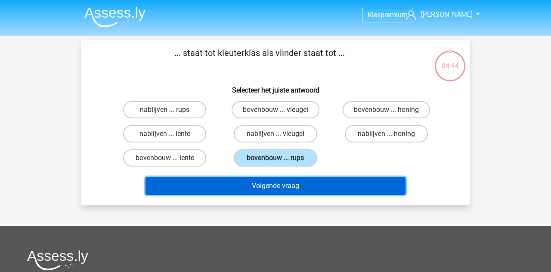
click at [309, 187] on button "Volgende vraag" at bounding box center [275, 186] width 260 height 18
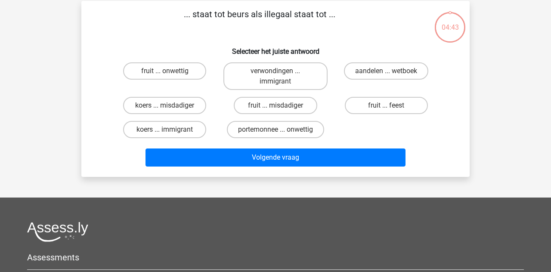
scroll to position [40, 0]
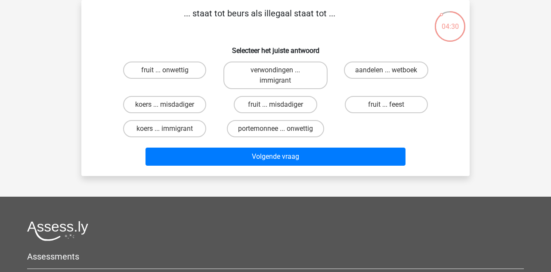
click at [190, 110] on label "koers ... misdadiger" at bounding box center [164, 104] width 83 height 17
click at [170, 110] on input "koers ... misdadiger" at bounding box center [168, 108] width 6 height 6
radio input "true"
click at [400, 75] on label "aandelen ... wetboek" at bounding box center [386, 70] width 84 height 17
click at [392, 75] on input "aandelen ... wetboek" at bounding box center [389, 73] width 6 height 6
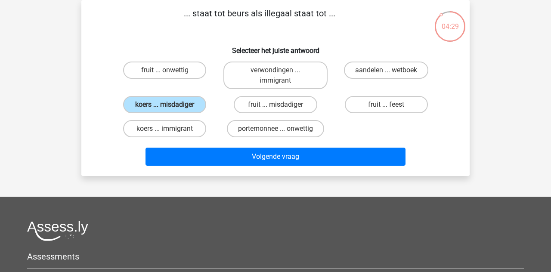
radio input "true"
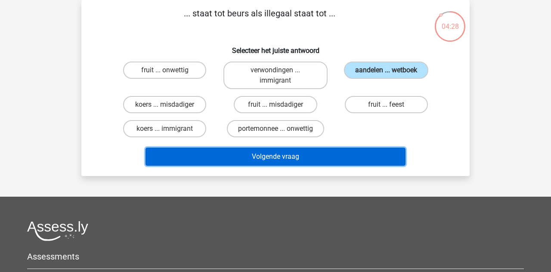
click at [363, 156] on button "Volgende vraag" at bounding box center [275, 157] width 260 height 18
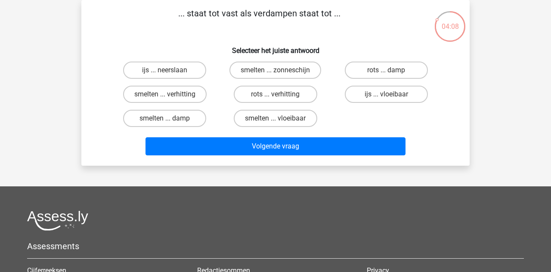
click at [412, 74] on label "rots ... damp" at bounding box center [386, 70] width 83 height 17
click at [392, 74] on input "rots ... damp" at bounding box center [389, 73] width 6 height 6
radio input "true"
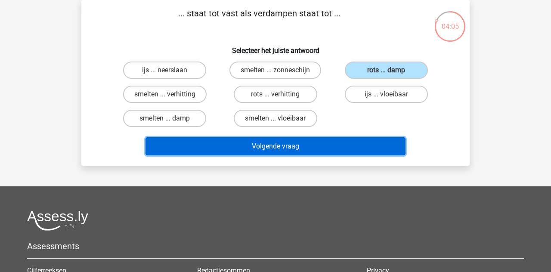
click at [389, 147] on button "Volgende vraag" at bounding box center [275, 146] width 260 height 18
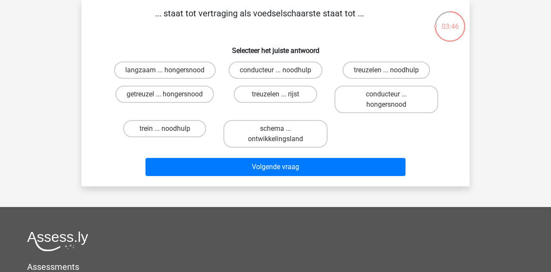
click at [187, 75] on label "langzaam ... hongersnood" at bounding box center [165, 70] width 102 height 17
click at [170, 75] on input "langzaam ... hongersnood" at bounding box center [168, 73] width 6 height 6
radio input "true"
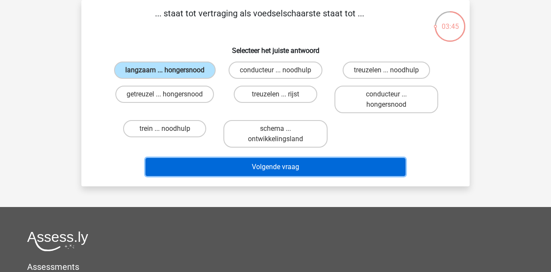
click at [287, 167] on button "Volgende vraag" at bounding box center [275, 167] width 260 height 18
